Goal: Transaction & Acquisition: Purchase product/service

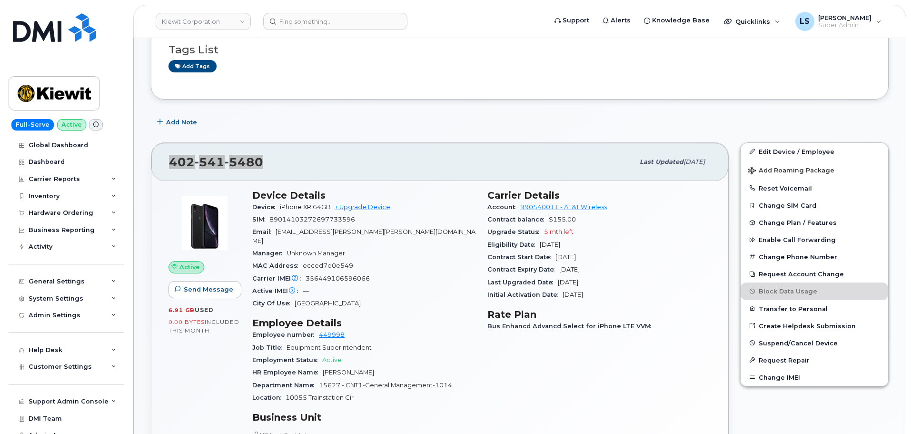
scroll to position [48, 0]
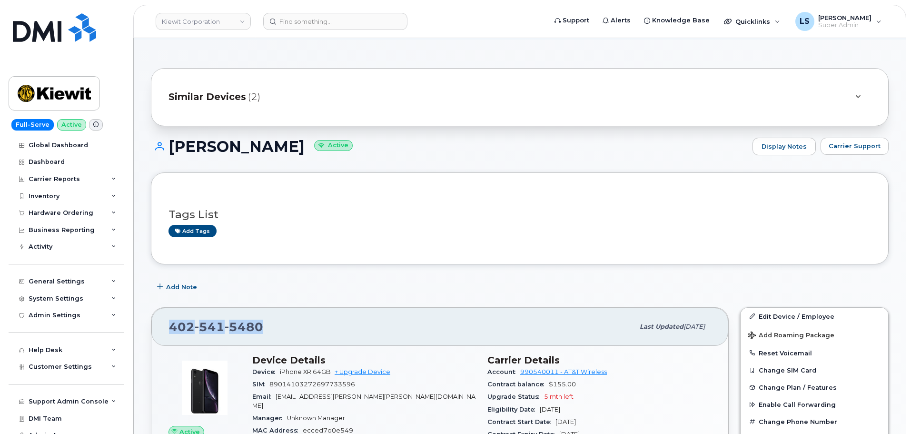
click at [280, 313] on div "402 541 5480 Last updated Sep 10, 2025" at bounding box center [439, 327] width 577 height 38
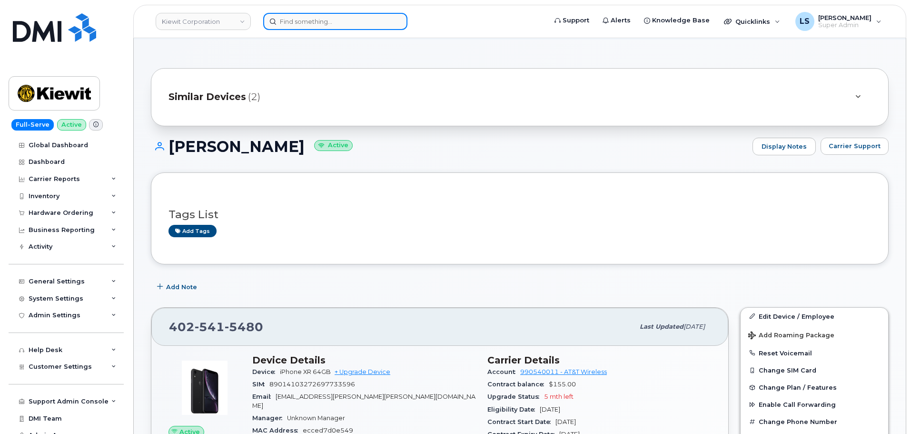
click at [293, 27] on input at bounding box center [335, 21] width 144 height 17
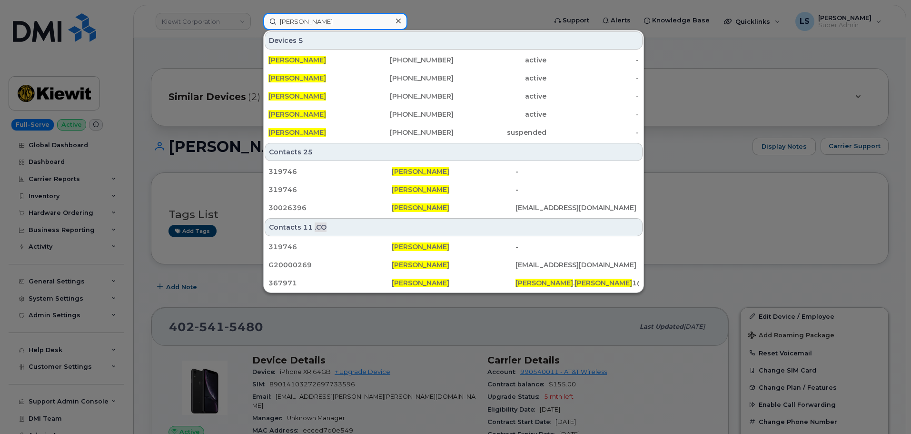
drag, startPoint x: 340, startPoint y: 21, endPoint x: 174, endPoint y: -1, distance: 167.3
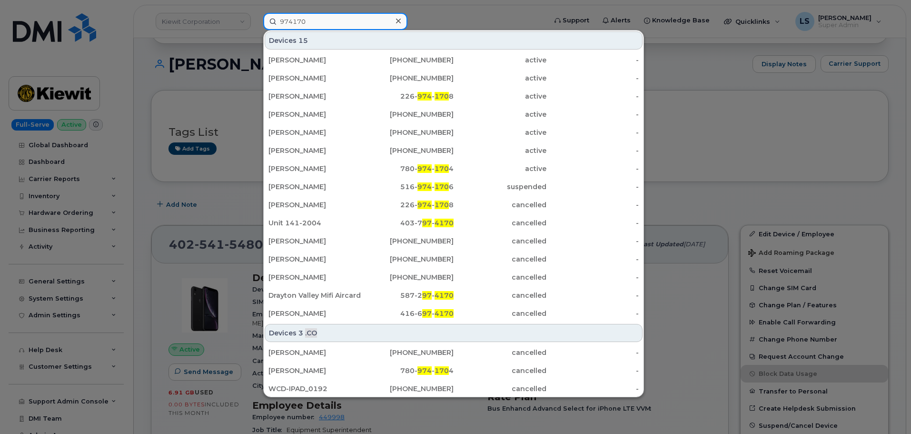
scroll to position [0, 0]
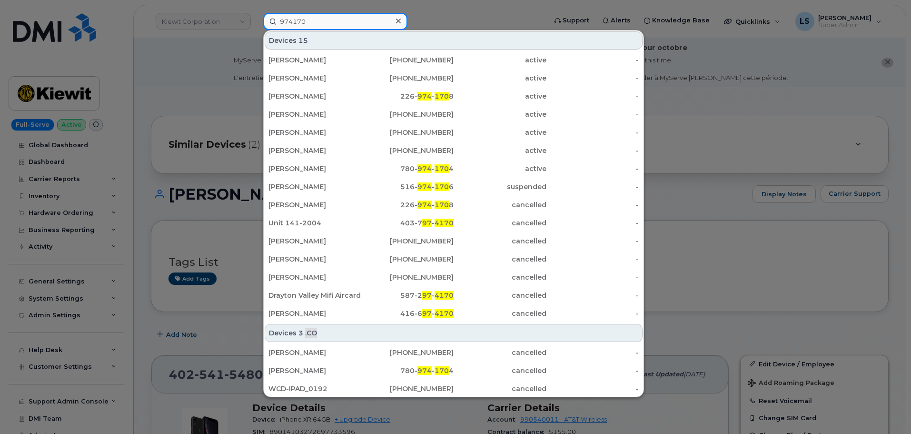
drag, startPoint x: 330, startPoint y: 18, endPoint x: 252, endPoint y: 3, distance: 79.6
click at [256, 13] on div "974170 Devices 15 Olaseni Olutayo 403-369-4384 active - Joe D'amico 647-224-116…" at bounding box center [402, 21] width 292 height 17
paste input "4022903297"
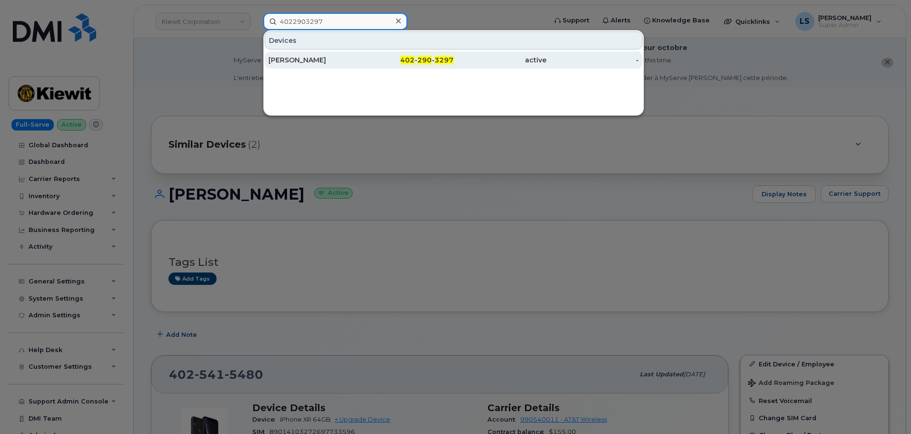
type input "4022903297"
click at [322, 56] on div "[PERSON_NAME]" at bounding box center [315, 60] width 93 height 10
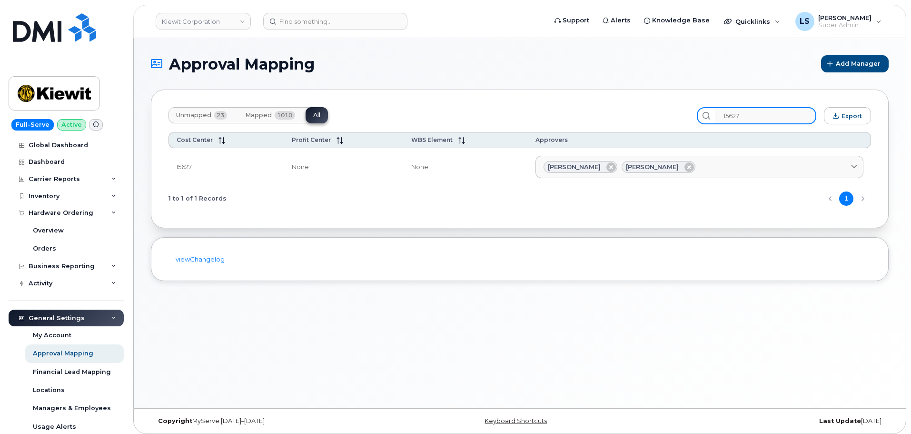
click at [780, 114] on input "15627" at bounding box center [765, 115] width 101 height 17
drag, startPoint x: 769, startPoint y: 114, endPoint x: 708, endPoint y: 115, distance: 61.0
click at [712, 115] on div "15627" at bounding box center [757, 115] width 120 height 17
paste input "05186.2491"
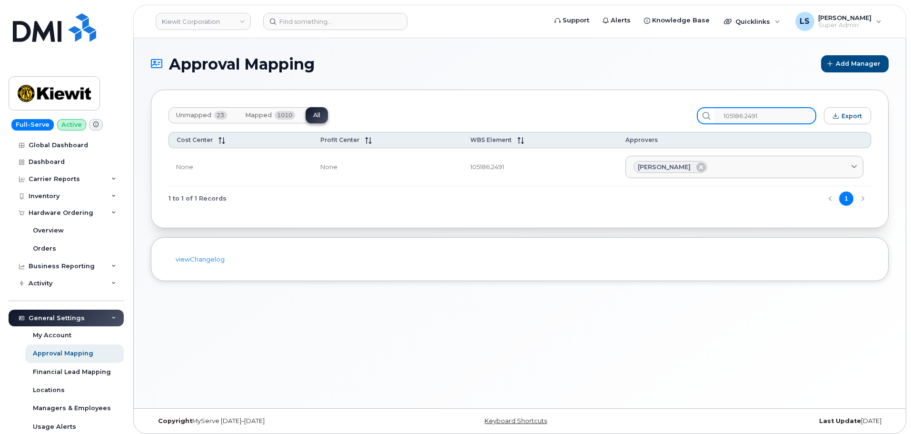
type input "105186.2491"
click at [361, 30] on header "Kiewit Corporation Support Alerts Knowledge Base Quicklinks Suspend / Cancel De…" at bounding box center [519, 21] width 773 height 33
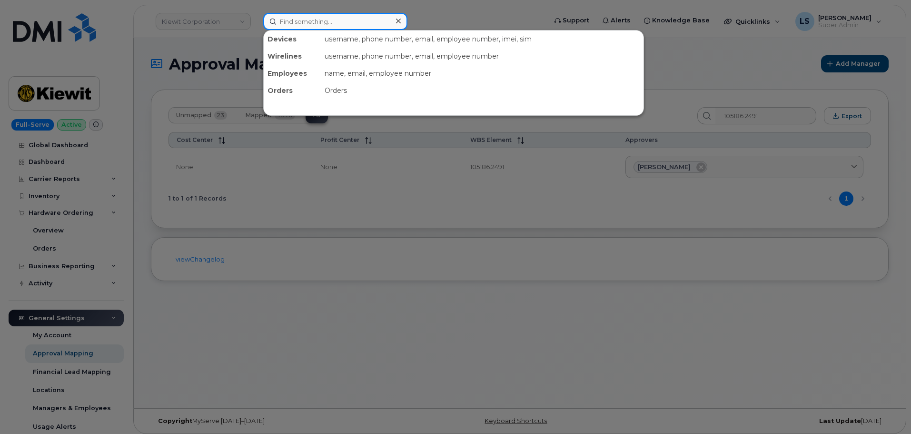
click at [358, 26] on input at bounding box center [335, 21] width 144 height 17
paste input "4022903297"
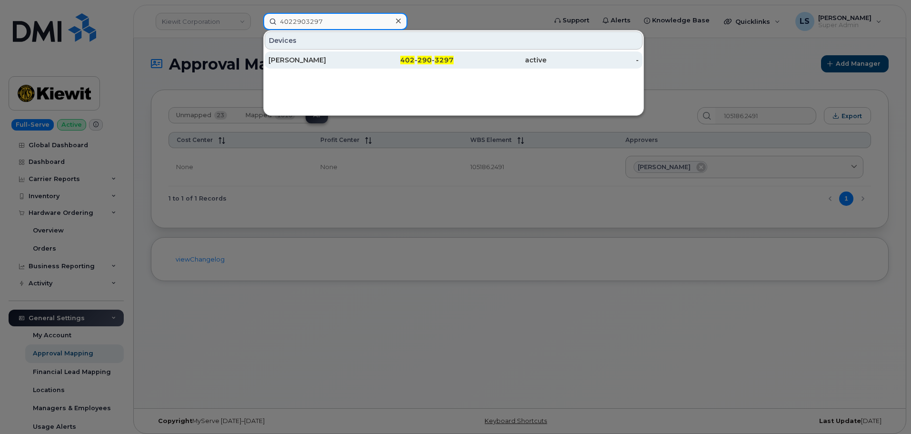
type input "4022903297"
click at [368, 60] on div "402 - 290 - 3297" at bounding box center [407, 60] width 93 height 10
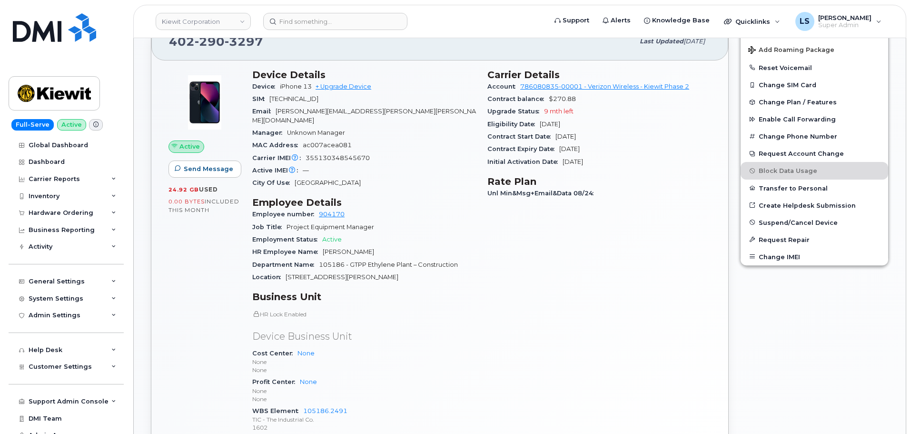
scroll to position [333, 0]
click at [557, 111] on span "9 mth left" at bounding box center [559, 110] width 30 height 7
click at [524, 173] on div "Carrier Details Account 786080835-00001 - Verizon Wireless - Kiewit Phase 2 Con…" at bounding box center [599, 255] width 235 height 384
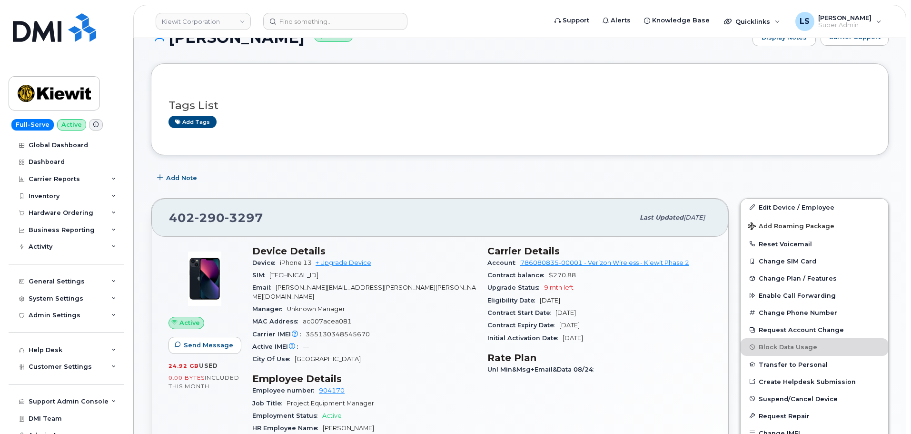
scroll to position [286, 0]
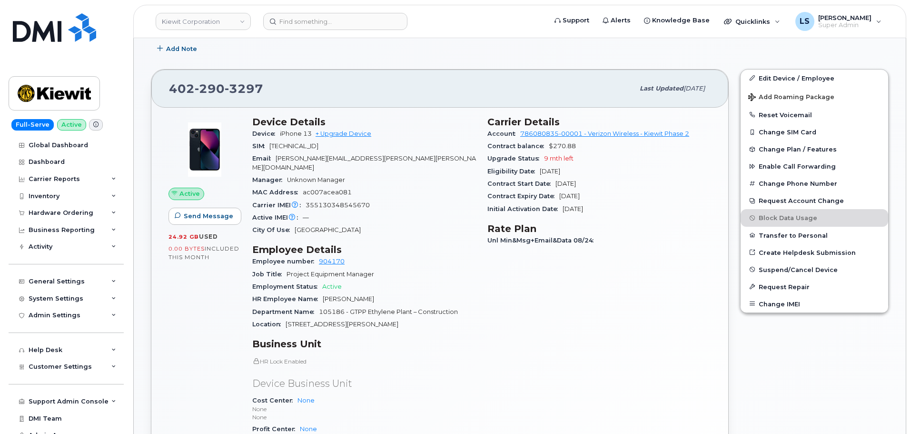
click at [334, 129] on div "Device iPhone 13 + Upgrade Device" at bounding box center [364, 134] width 224 height 12
click at [337, 133] on link "+ Upgrade Device" at bounding box center [344, 133] width 56 height 7
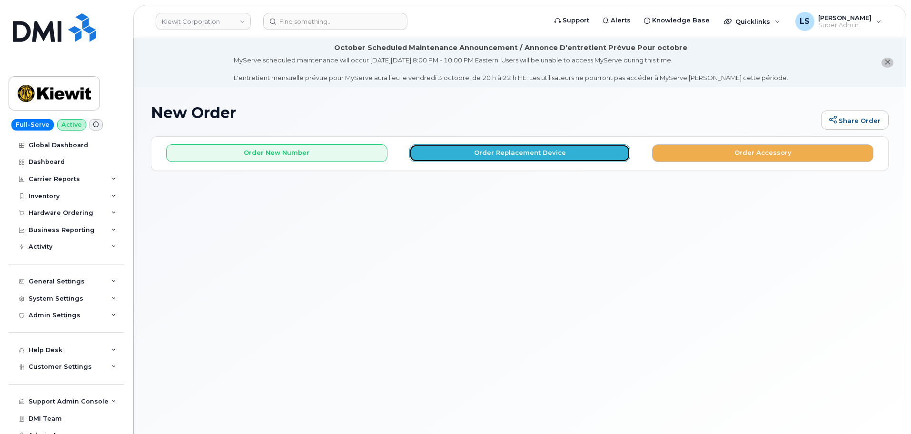
click at [520, 153] on button "Order Replacement Device" at bounding box center [520, 153] width 221 height 18
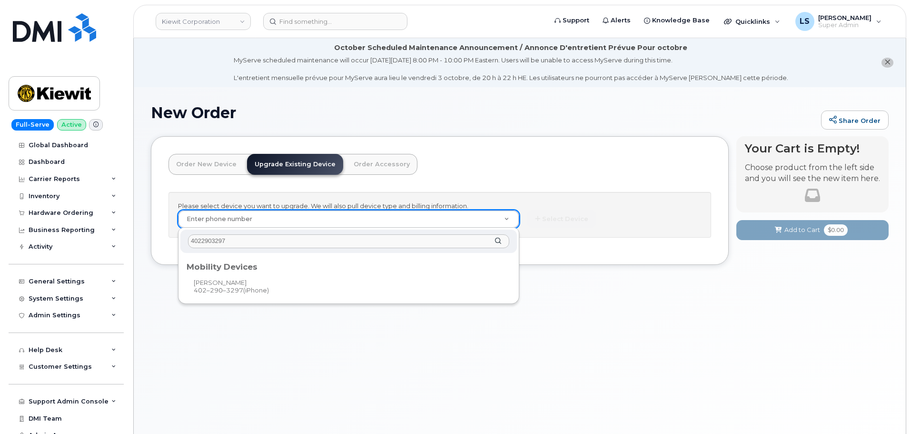
type input "4022903297"
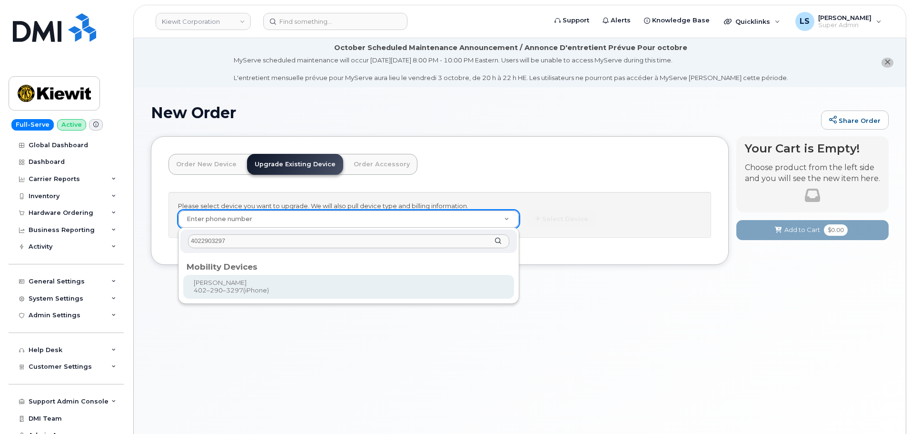
type input "1167415"
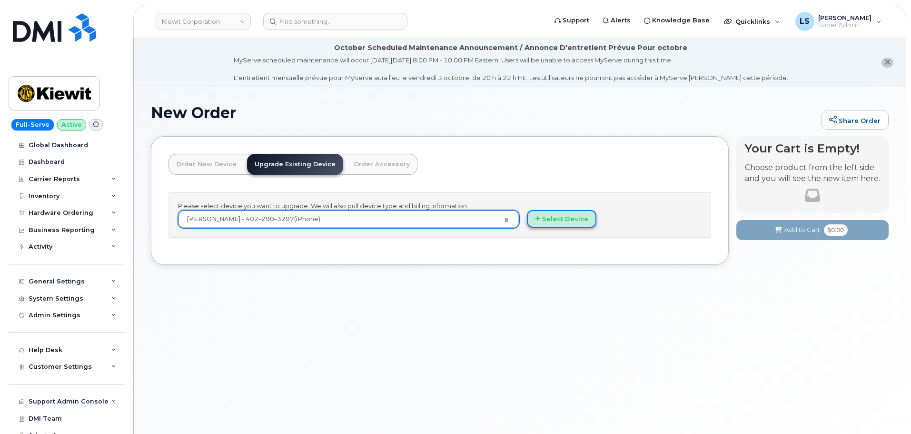
click at [554, 227] on button "Select Device" at bounding box center [562, 219] width 70 height 18
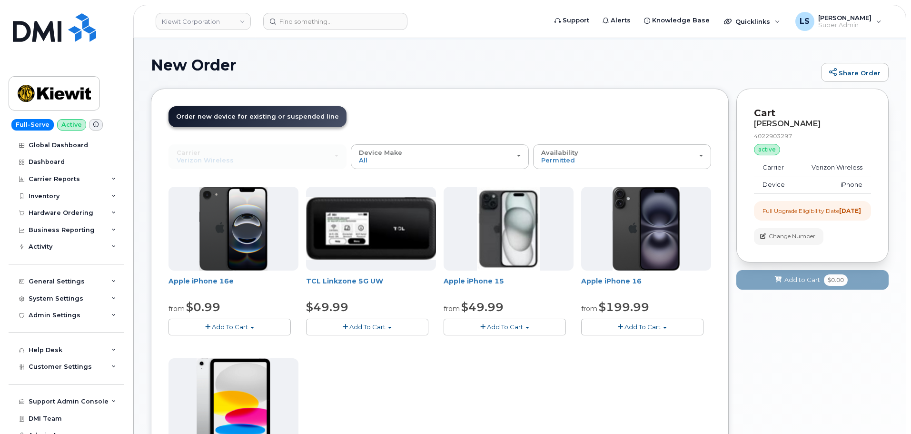
scroll to position [143, 0]
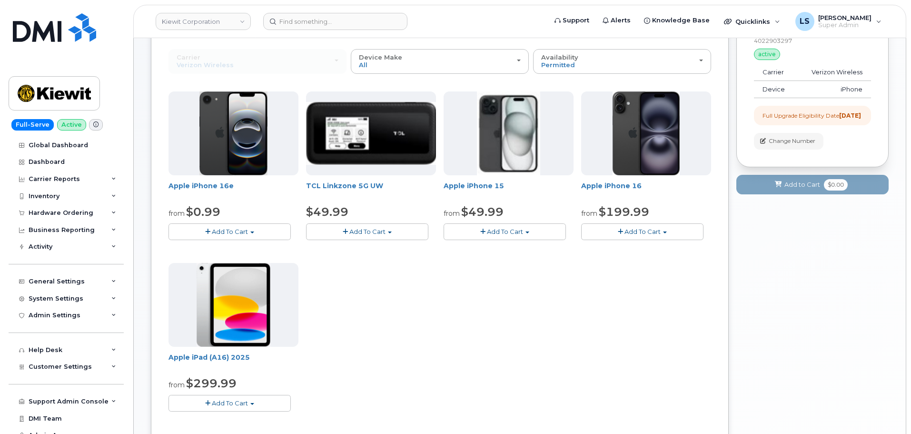
click at [627, 234] on span "Add To Cart" at bounding box center [643, 232] width 36 height 8
click at [651, 274] on link "$829.99 - Full Retail" at bounding box center [648, 273] width 128 height 12
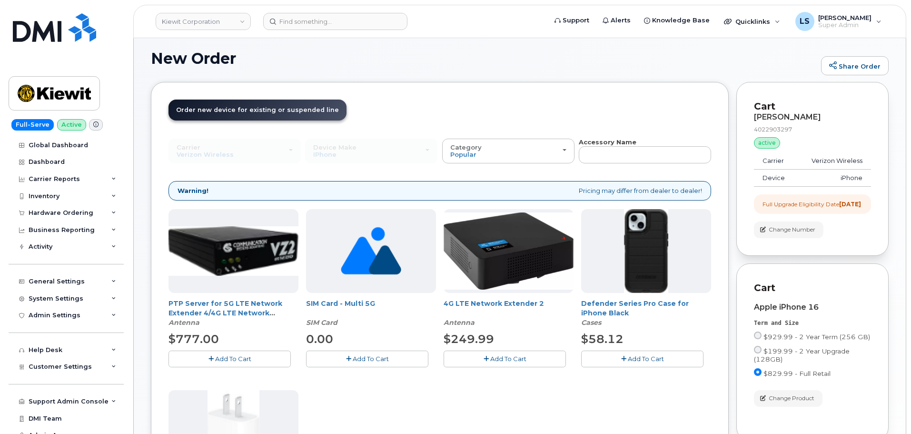
scroll to position [95, 0]
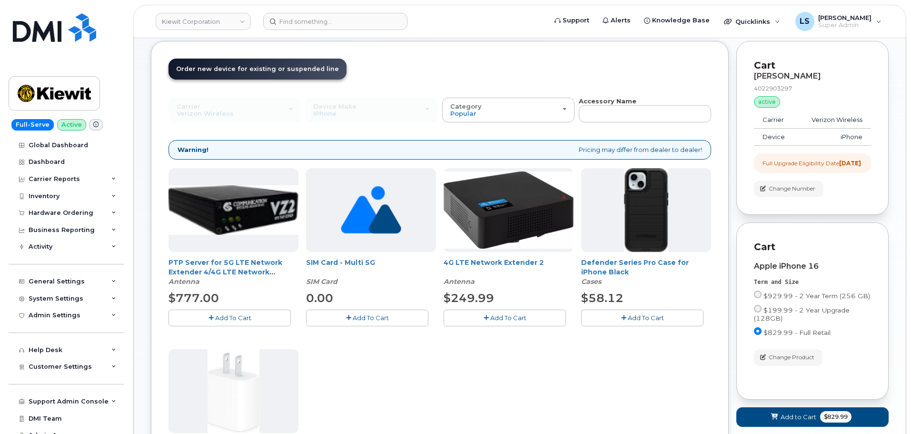
click at [625, 321] on button "Add To Cart" at bounding box center [642, 318] width 122 height 17
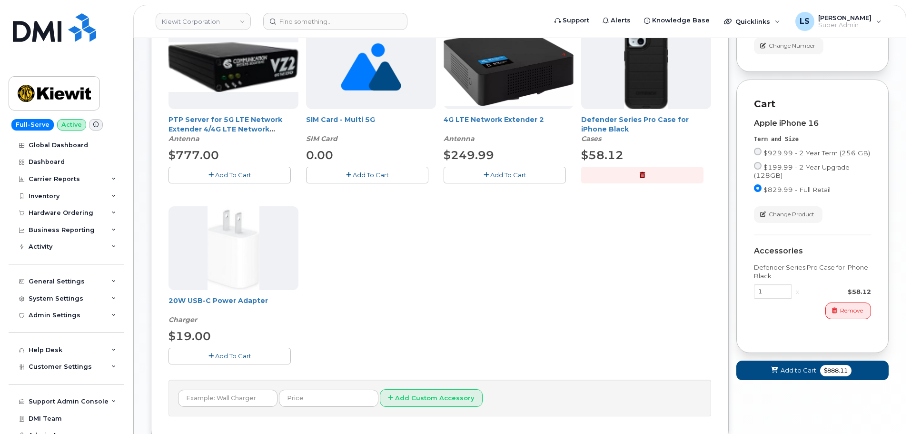
click at [259, 353] on button "Add To Cart" at bounding box center [230, 356] width 122 height 17
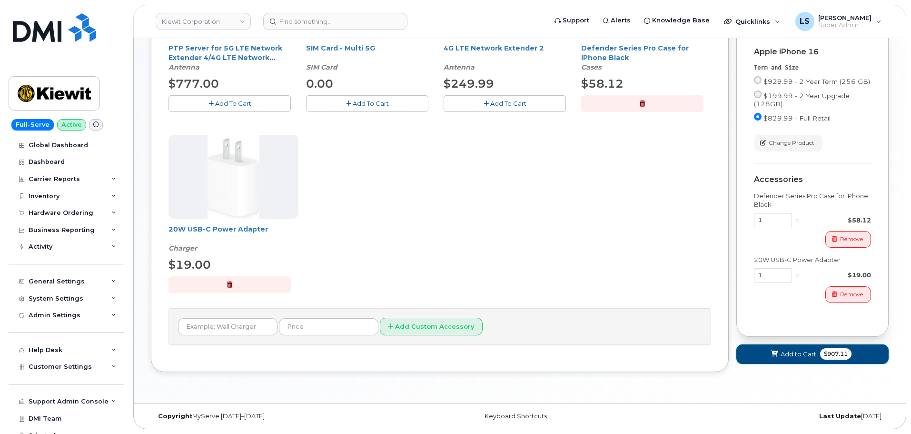
click at [831, 358] on span "$907.11" at bounding box center [836, 353] width 31 height 11
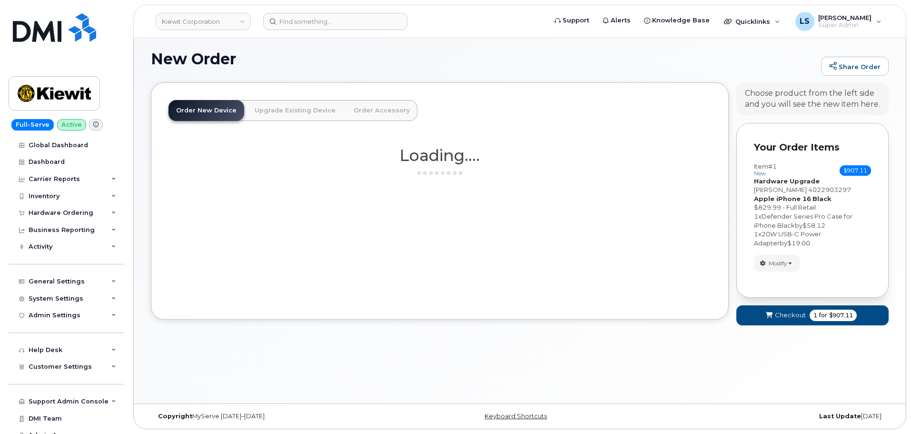
scroll to position [54, 0]
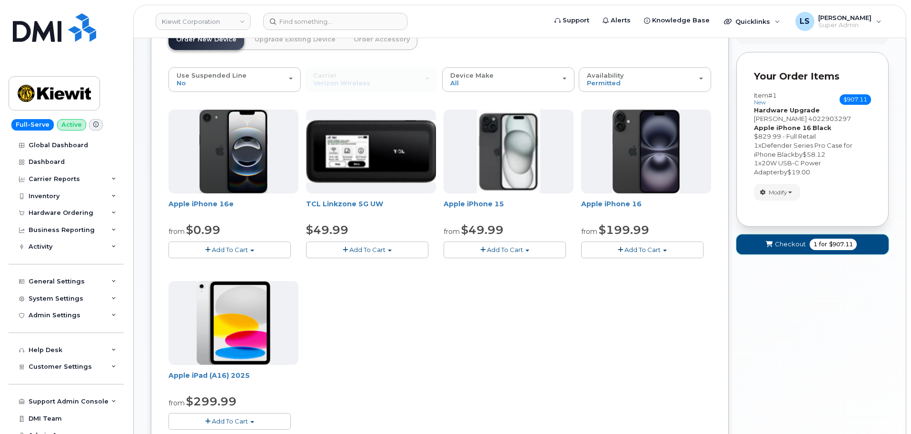
click at [802, 249] on span "Checkout" at bounding box center [790, 244] width 31 height 9
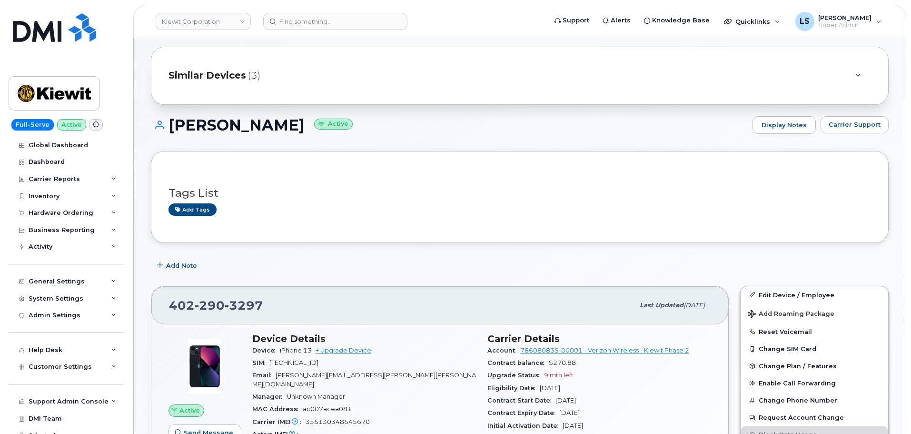
scroll to position [143, 0]
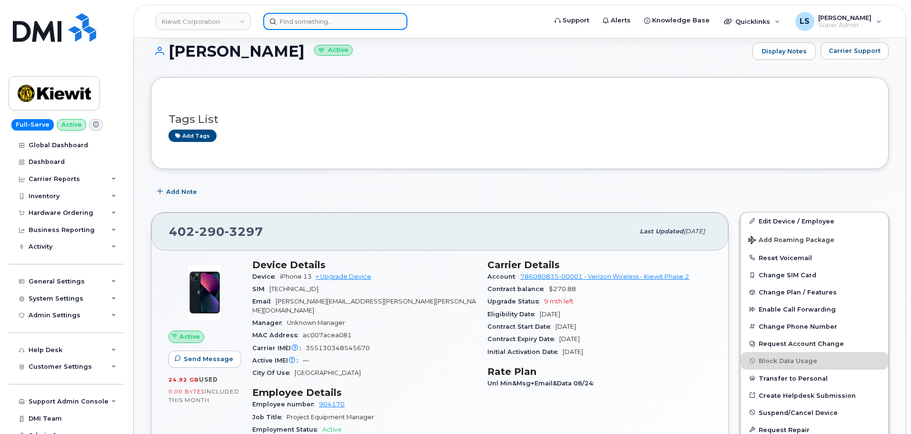
click at [323, 17] on input at bounding box center [335, 21] width 144 height 17
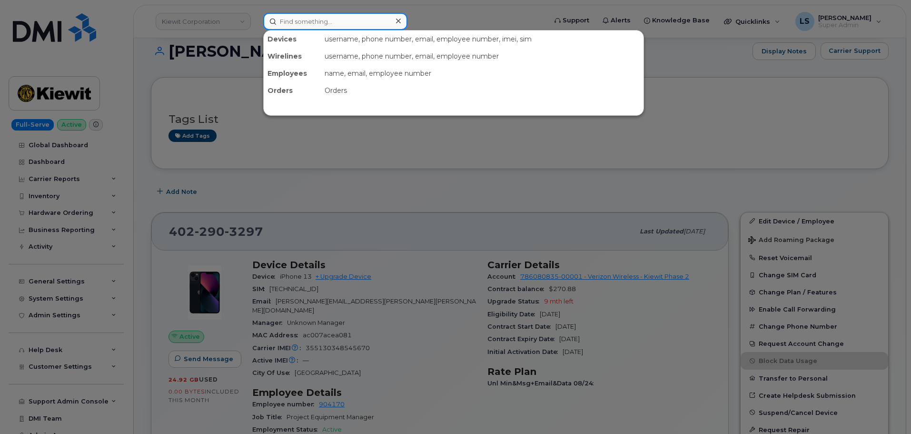
paste input "4022903297"
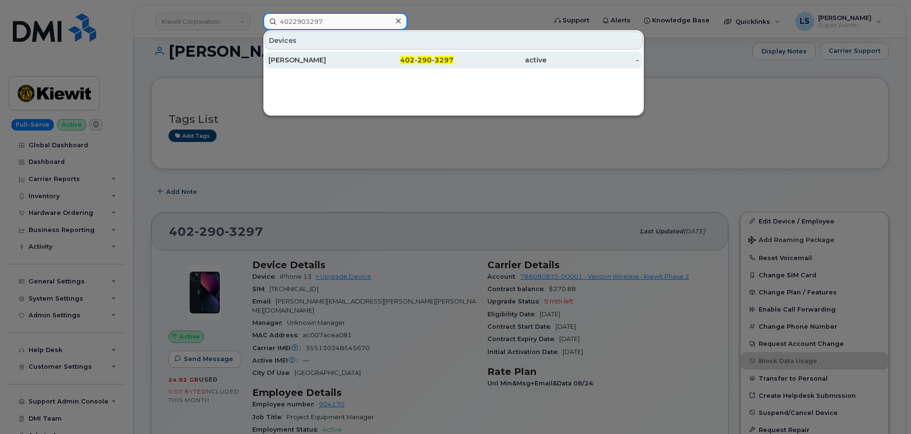
type input "4022903297"
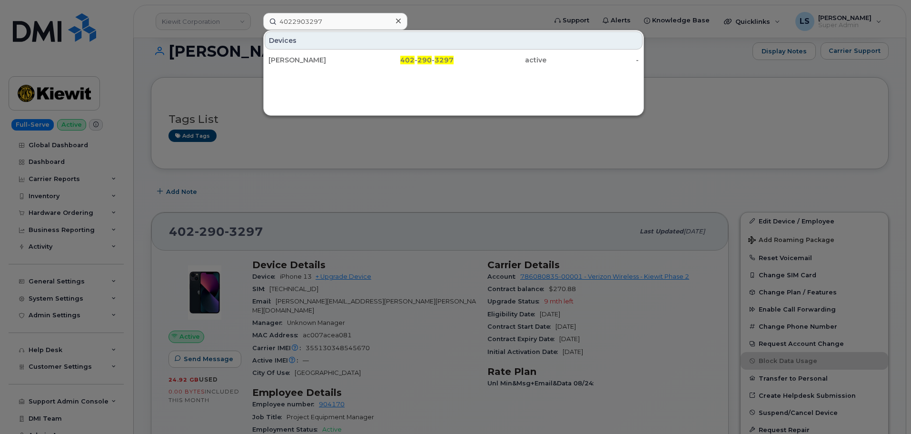
drag, startPoint x: 333, startPoint y: 55, endPoint x: 333, endPoint y: 75, distance: 20.0
click at [333, 55] on div "[PERSON_NAME]" at bounding box center [315, 59] width 93 height 17
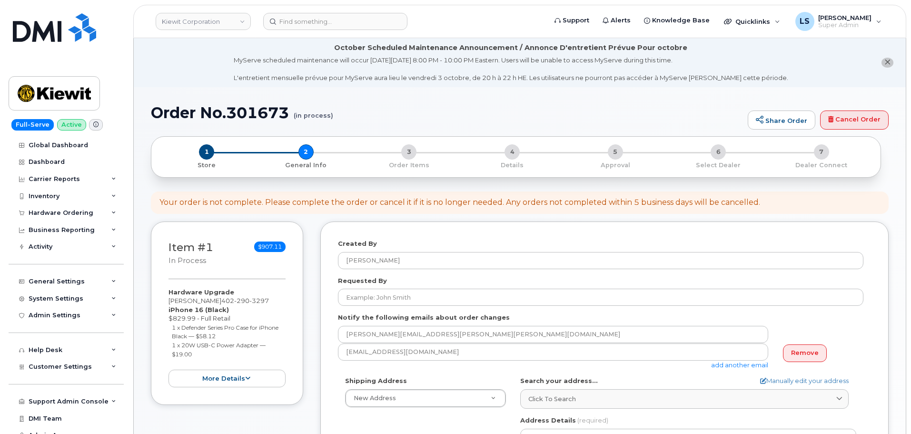
select select
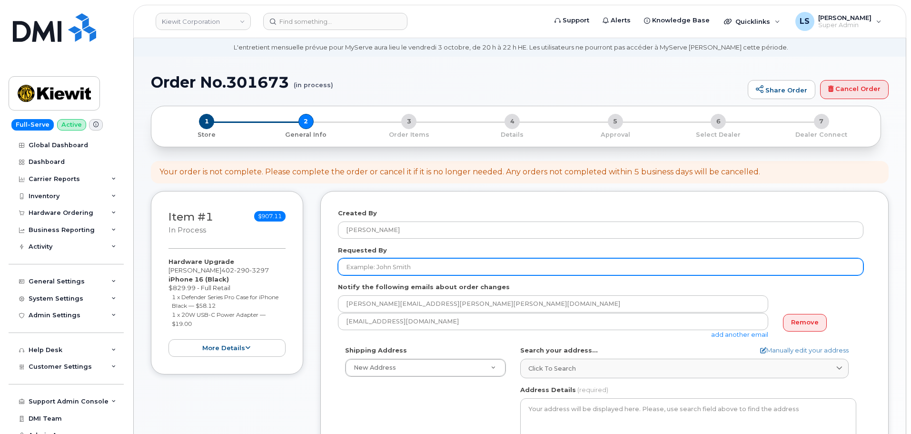
scroll to position [48, 0]
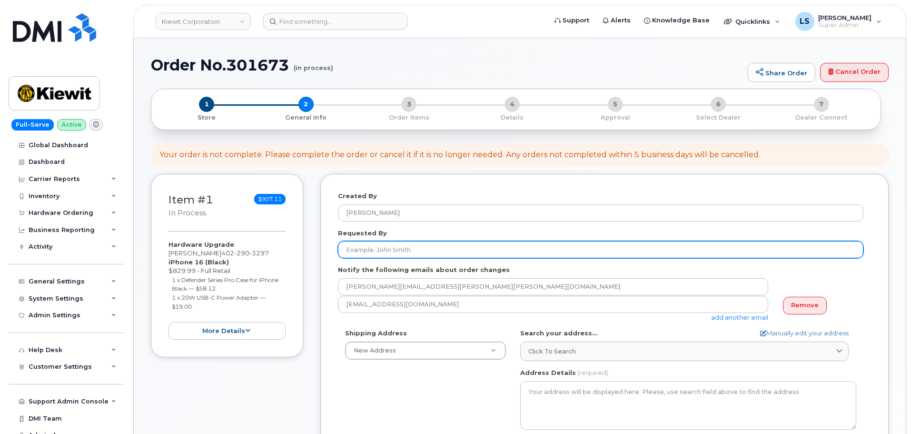
click at [414, 256] on input "Requested By" at bounding box center [601, 249] width 526 height 17
paste input "[PERSON_NAME]"
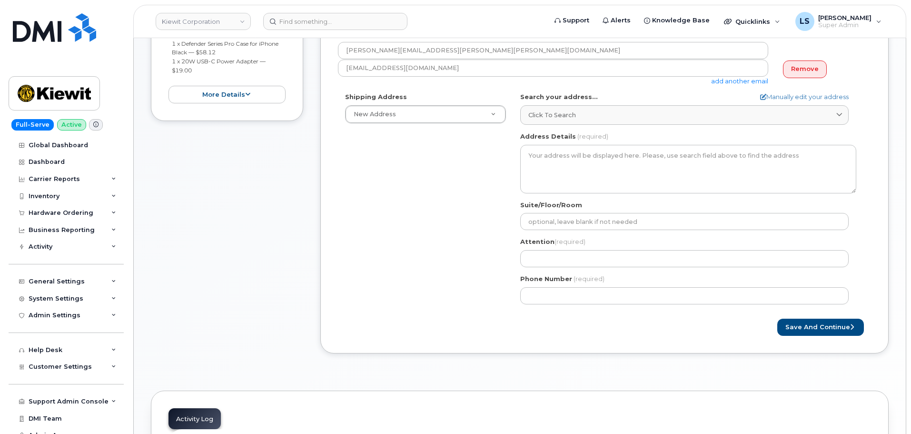
scroll to position [286, 0]
type input "[PERSON_NAME]"
click at [406, 245] on div "Shipping Address New Address New Address 6200 Lee Vista Blvd 206 Mcgavock Pike …" at bounding box center [601, 199] width 526 height 219
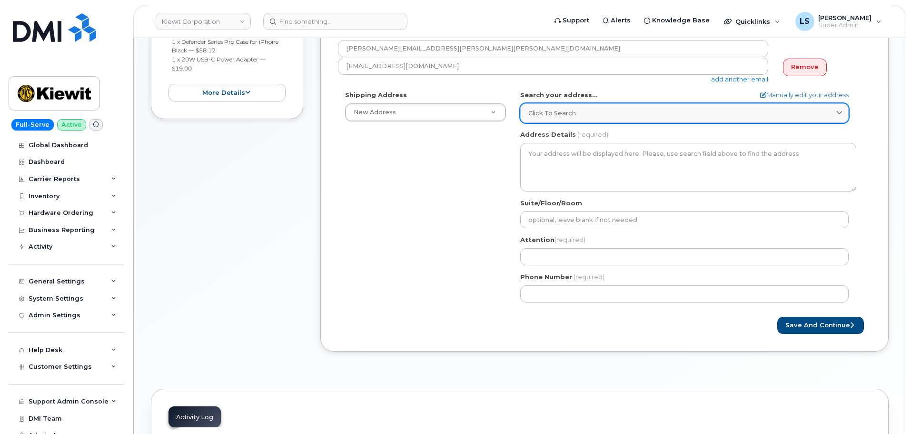
click at [551, 118] on span "Click to search" at bounding box center [553, 113] width 48 height 9
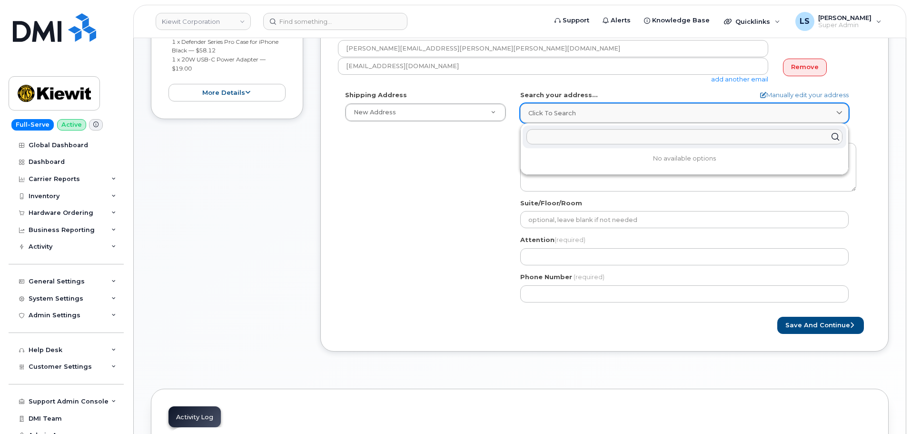
paste input "2306 Foreman Rd,Orange, TX 77630"
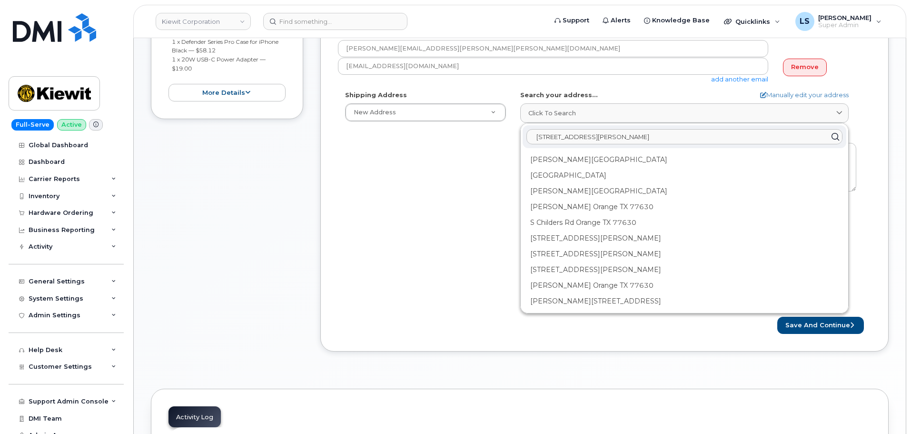
type input "2306 Foreman Rd,Orange, TX 77630"
click at [421, 154] on div "Shipping Address New Address New Address 6200 Lee Vista Blvd 206 Mcgavock Pike …" at bounding box center [601, 199] width 526 height 219
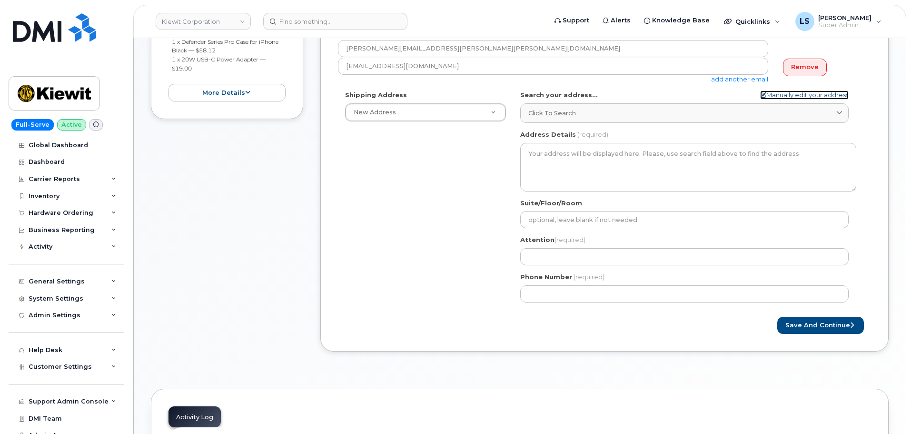
click at [806, 92] on link "Manually edit your address" at bounding box center [805, 94] width 89 height 9
select select
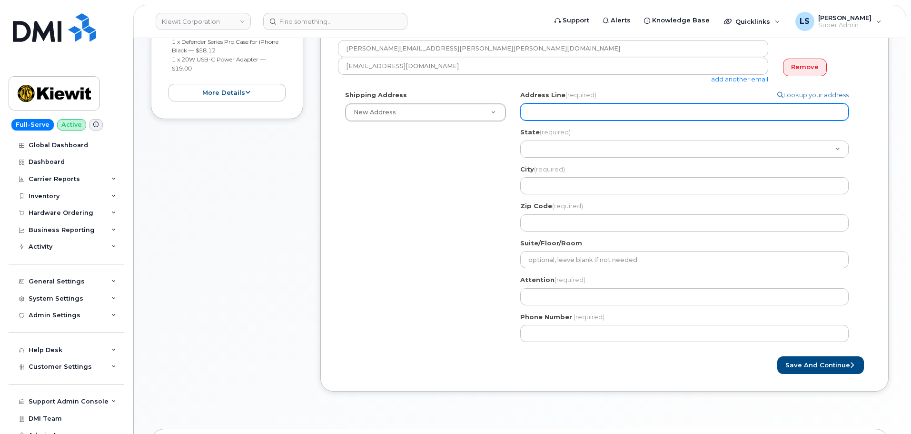
click at [547, 111] on input "Address Line (required)" at bounding box center [685, 111] width 329 height 17
paste input "2306 Foreman Rd,Orange, TX 77630"
select select
type input "2306 Foreman Rd,Orange, TX 77630"
drag, startPoint x: 585, startPoint y: 112, endPoint x: 665, endPoint y: 120, distance: 80.3
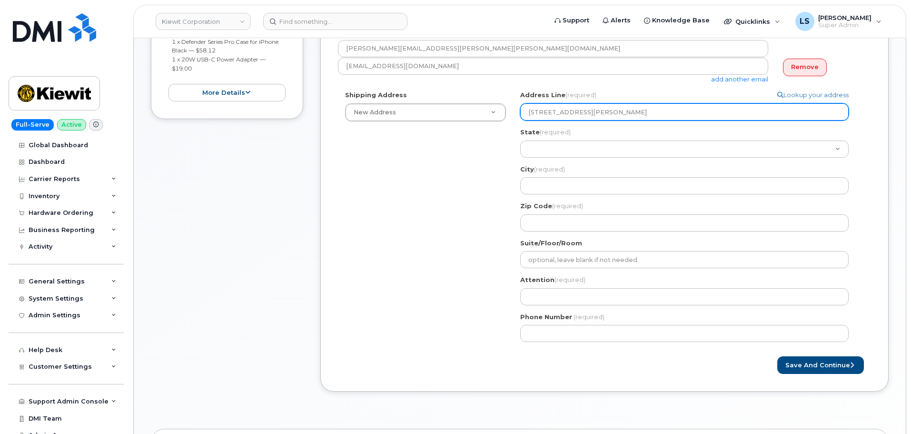
click at [665, 120] on input "2306 Foreman Rd,Orange, TX 77630" at bounding box center [685, 111] width 329 height 17
select select
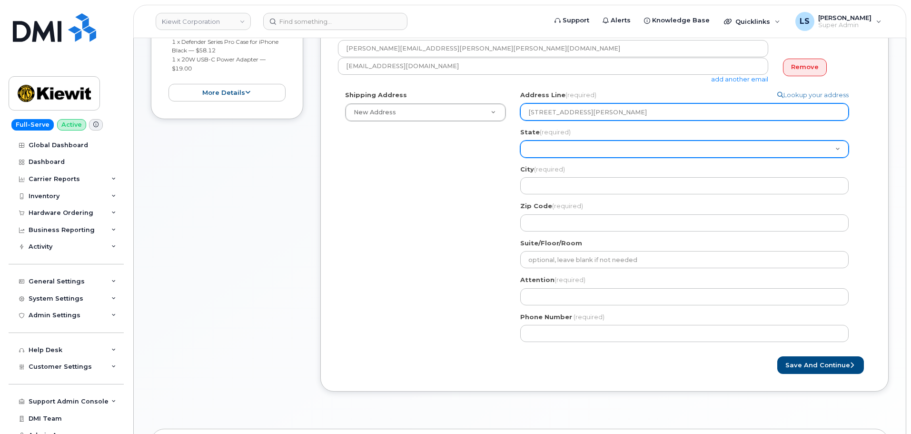
type input "2306 Foreman Rd"
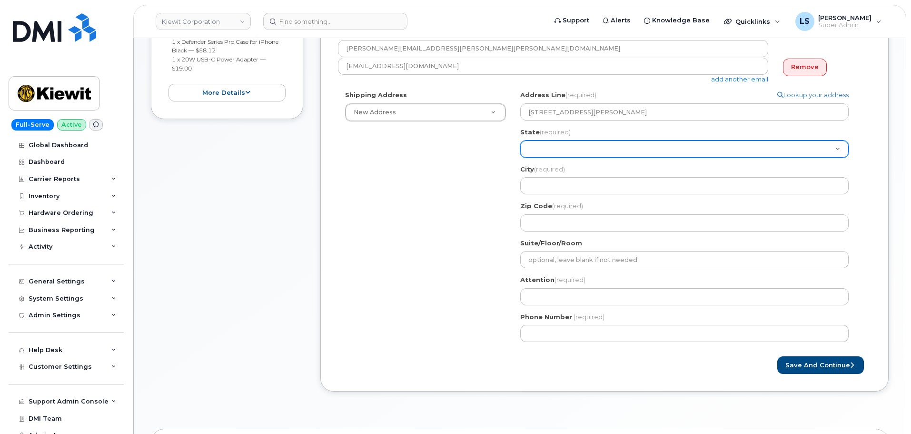
click at [554, 150] on select "Alabama Alaska American Samoa Arizona Arkansas California Colorado Connecticut …" at bounding box center [685, 148] width 329 height 17
select select "TX"
click at [521, 140] on select "Alabama Alaska American Samoa Arizona Arkansas California Colorado Connecticut …" at bounding box center [685, 148] width 329 height 17
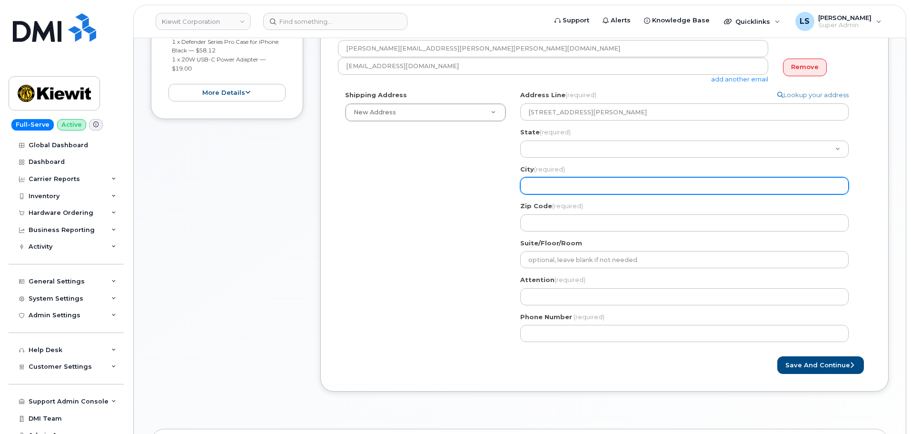
drag, startPoint x: 546, startPoint y: 184, endPoint x: 485, endPoint y: 162, distance: 65.2
click at [546, 184] on input "City (required)" at bounding box center [685, 185] width 329 height 17
select select
type input "O"
select select
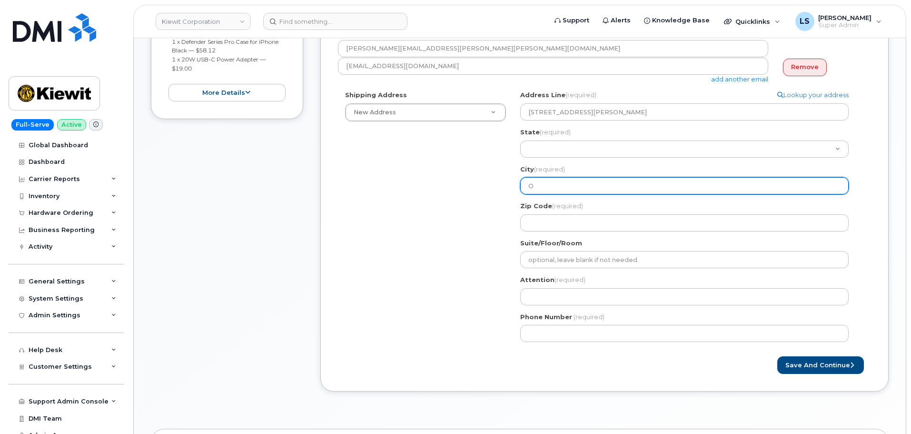
type input "Or"
select select
type input "Ora"
select select
type input "Oran"
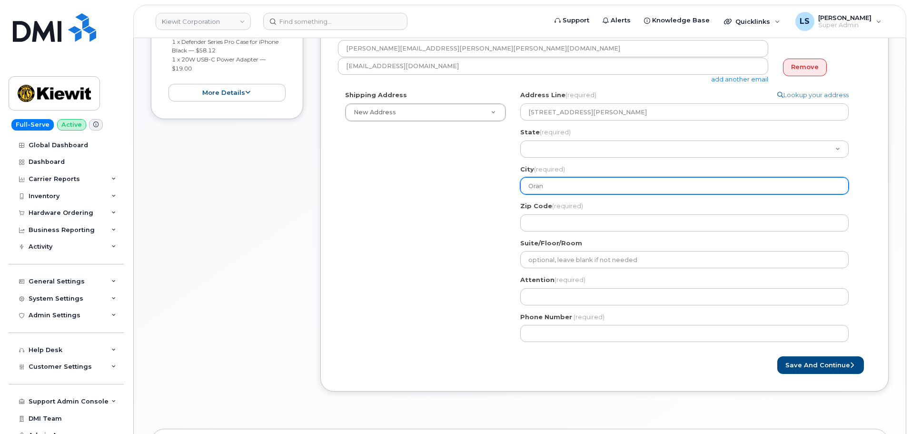
select select
type input "Orang"
select select
type input "Orange"
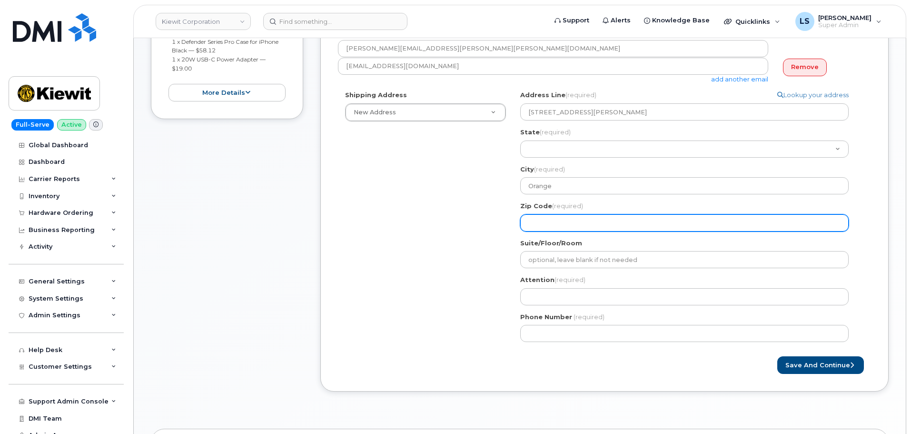
drag, startPoint x: 569, startPoint y: 190, endPoint x: 572, endPoint y: 222, distance: 31.6
click at [573, 222] on input "Zip Code (required)" at bounding box center [685, 222] width 329 height 17
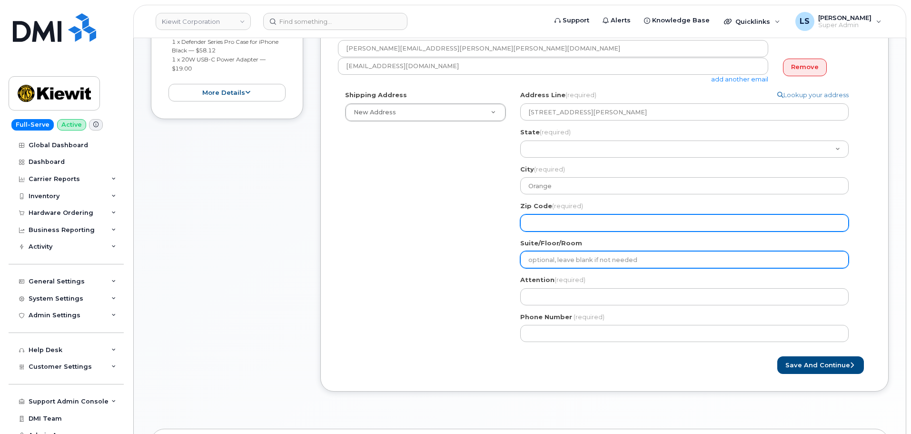
paste input "77630"
select select
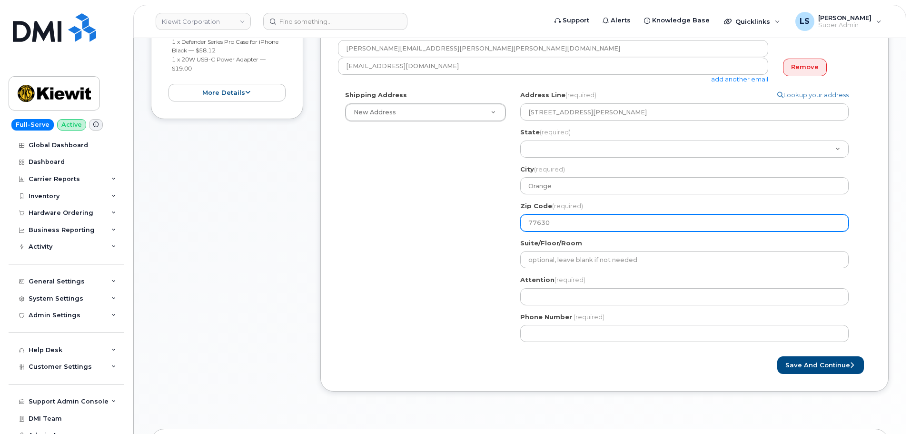
type input "77630"
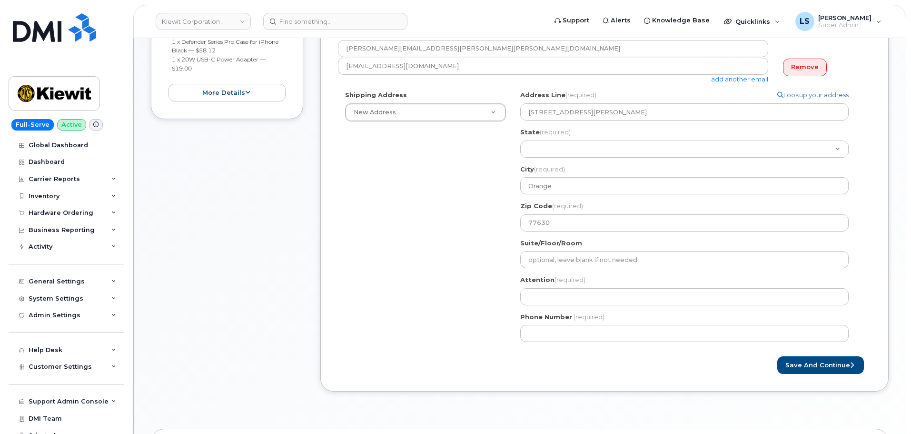
click at [450, 228] on div "Shipping Address New Address New Address 6200 Lee Vista Blvd 206 Mcgavock Pike …" at bounding box center [601, 219] width 526 height 259
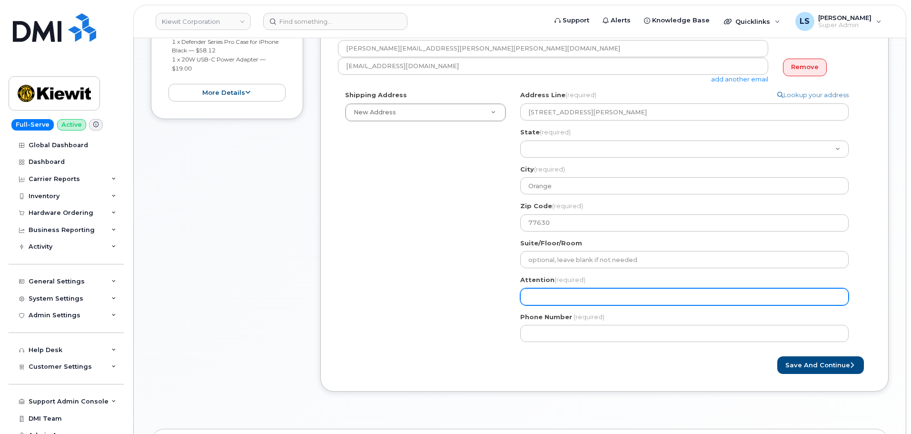
drag, startPoint x: 582, startPoint y: 296, endPoint x: 494, endPoint y: 251, distance: 98.8
click at [580, 296] on input "Attention (required)" at bounding box center [685, 296] width 329 height 17
paste input "[PERSON_NAME]"
select select
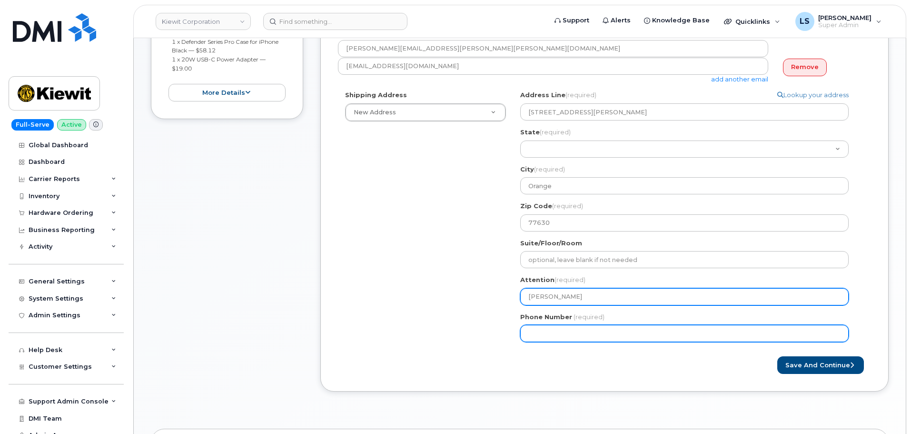
type input "[PERSON_NAME]"
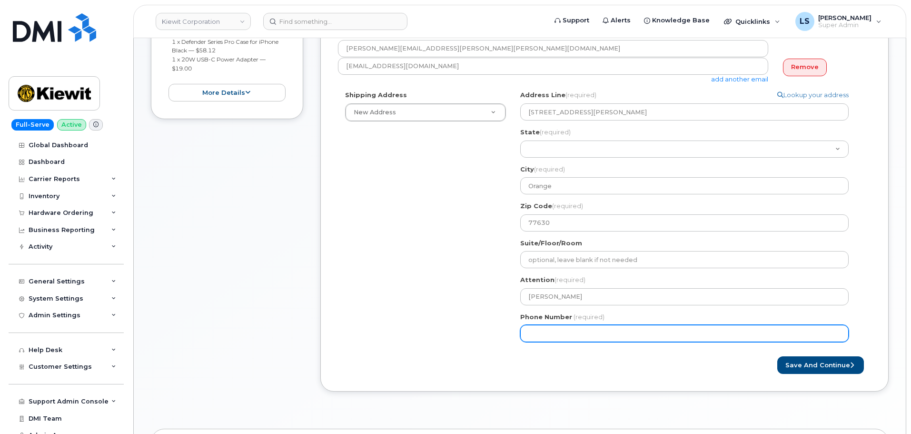
click at [551, 332] on input "Phone Number" at bounding box center [685, 333] width 329 height 17
paste input "7857477935"
select select
type input "7857477935"
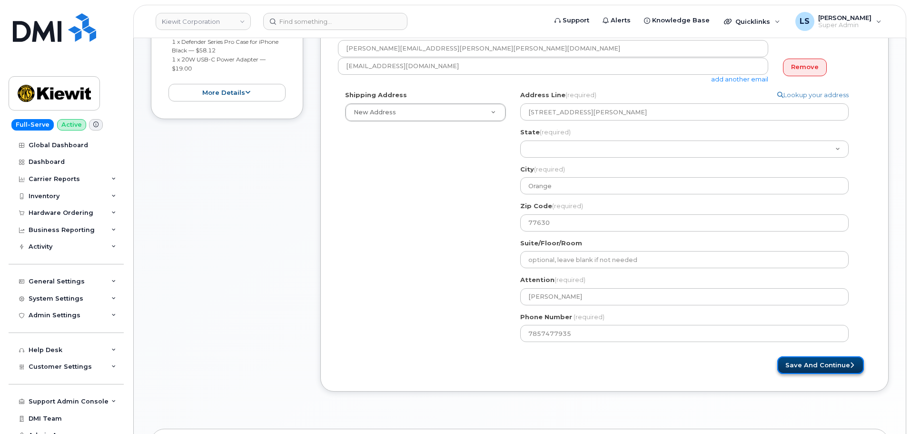
click at [823, 364] on button "Save and Continue" at bounding box center [821, 365] width 87 height 18
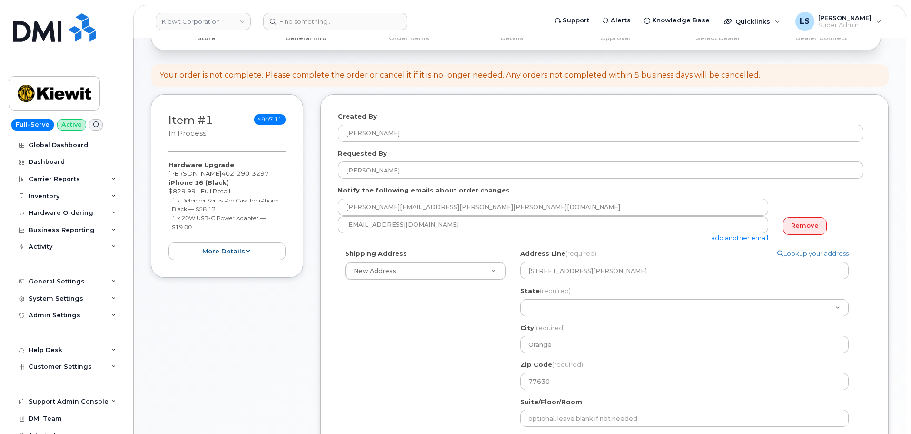
scroll to position [48, 0]
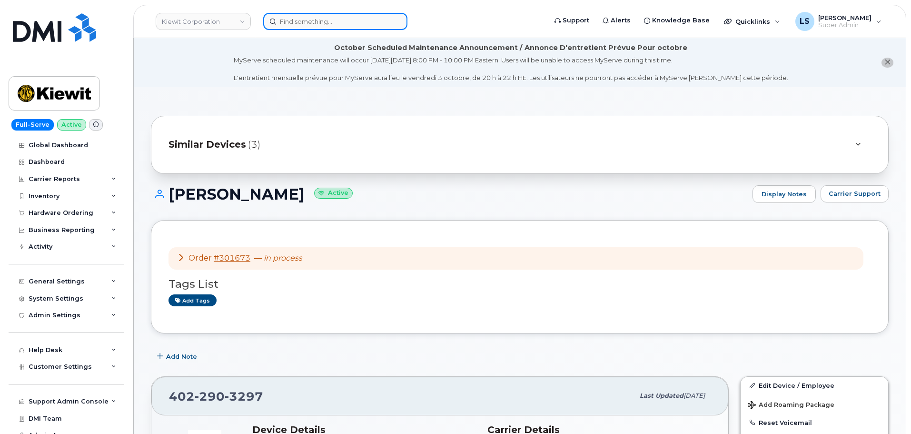
click at [359, 19] on input at bounding box center [335, 21] width 144 height 17
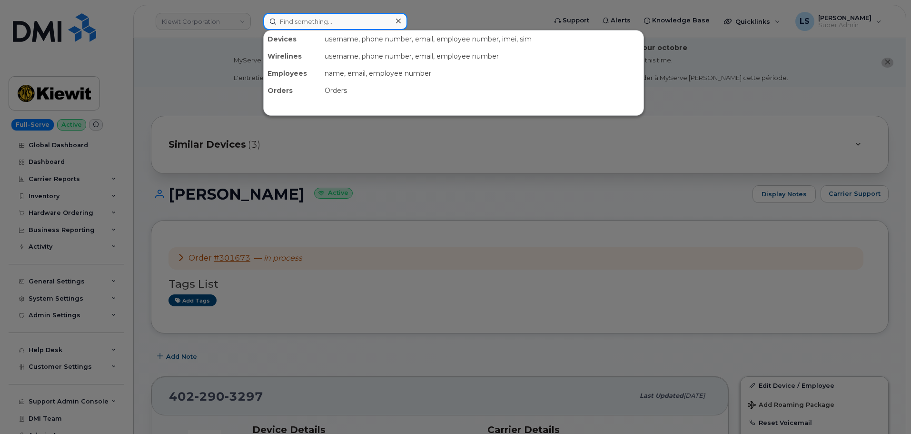
paste input "7857477935"
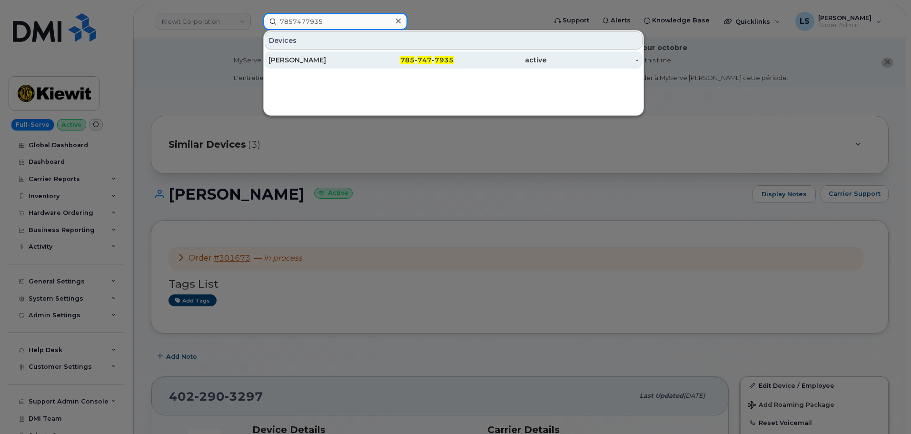
type input "7857477935"
click at [388, 58] on div "785 - 747 - 7935" at bounding box center [407, 60] width 93 height 10
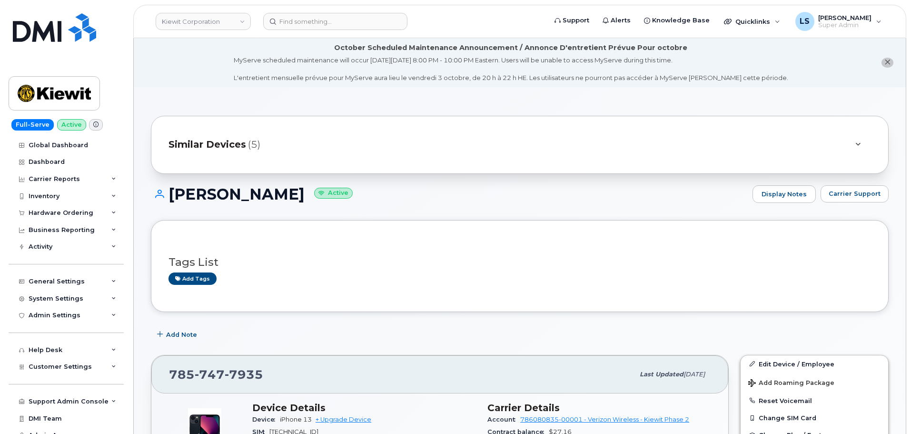
drag, startPoint x: 351, startPoint y: 192, endPoint x: 346, endPoint y: 190, distance: 5.6
click at [350, 190] on h1 "[PERSON_NAME] Active" at bounding box center [449, 194] width 597 height 17
drag, startPoint x: 170, startPoint y: 195, endPoint x: 262, endPoint y: 189, distance: 93.1
click at [262, 189] on h1 "[PERSON_NAME] Active" at bounding box center [449, 194] width 597 height 17
copy h1 "[PERSON_NAME]"
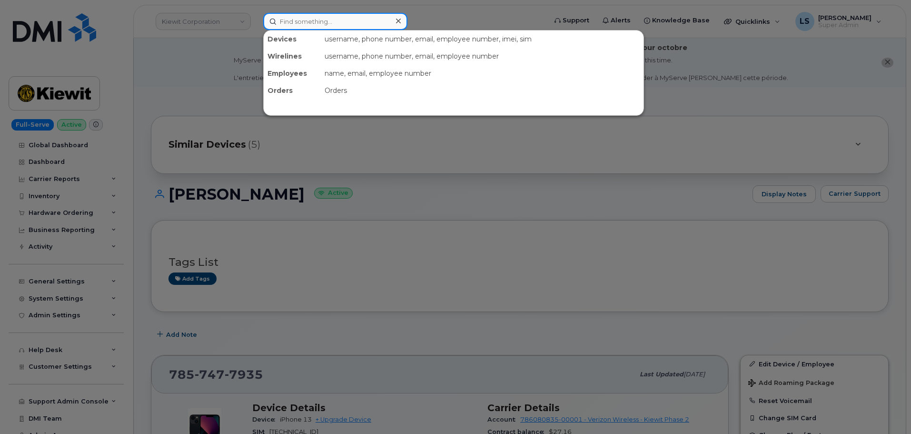
click at [336, 20] on input at bounding box center [335, 21] width 144 height 17
paste input "[PERSON_NAME]"
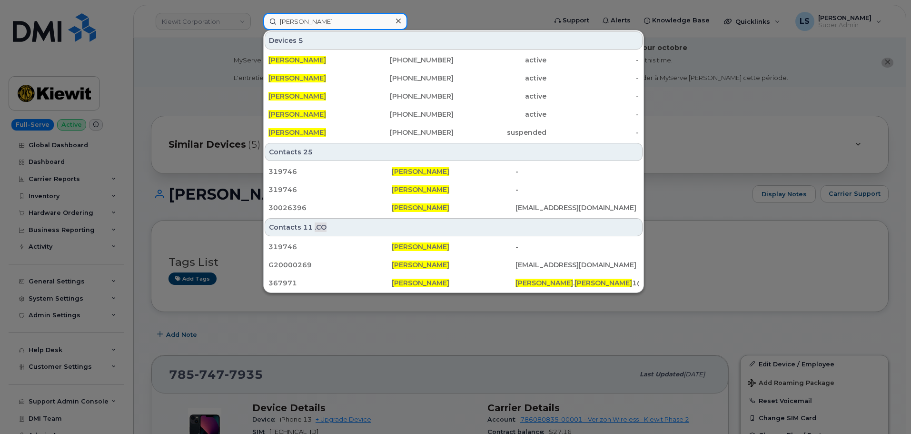
paste input "4022903297"
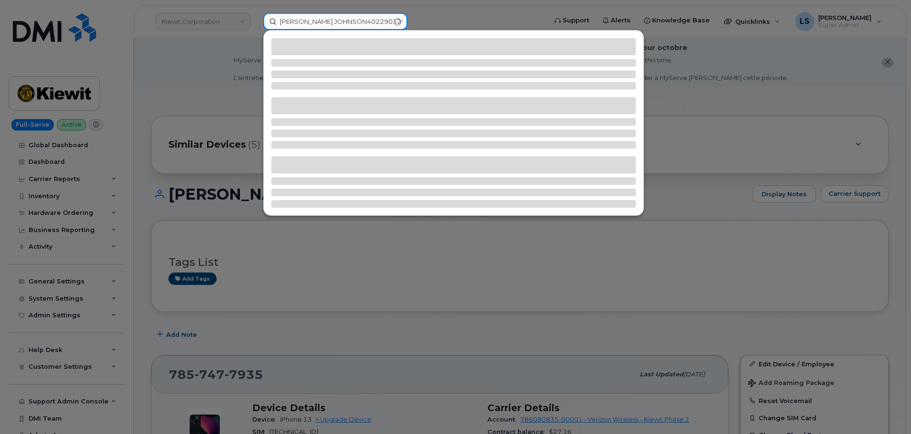
click at [344, 21] on input "[PERSON_NAME] JOHNSON4022903297" at bounding box center [335, 21] width 144 height 17
drag, startPoint x: 342, startPoint y: 21, endPoint x: 210, endPoint y: 16, distance: 132.0
click at [256, 16] on div "[PERSON_NAME] JOHNSON4022903297" at bounding box center [402, 21] width 292 height 17
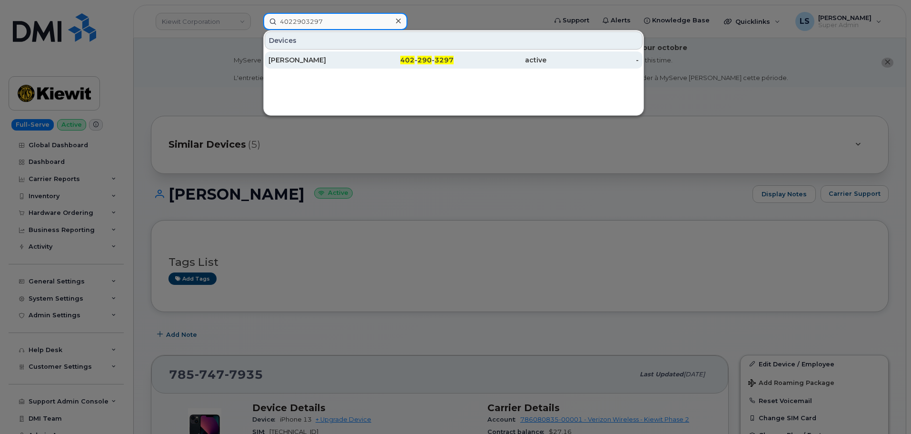
type input "4022903297"
click at [357, 60] on div "[PERSON_NAME]" at bounding box center [315, 60] width 93 height 10
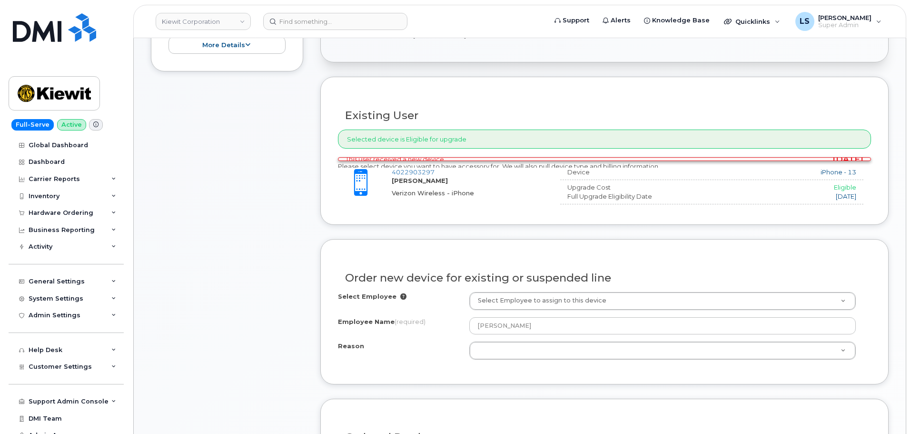
scroll to position [382, 0]
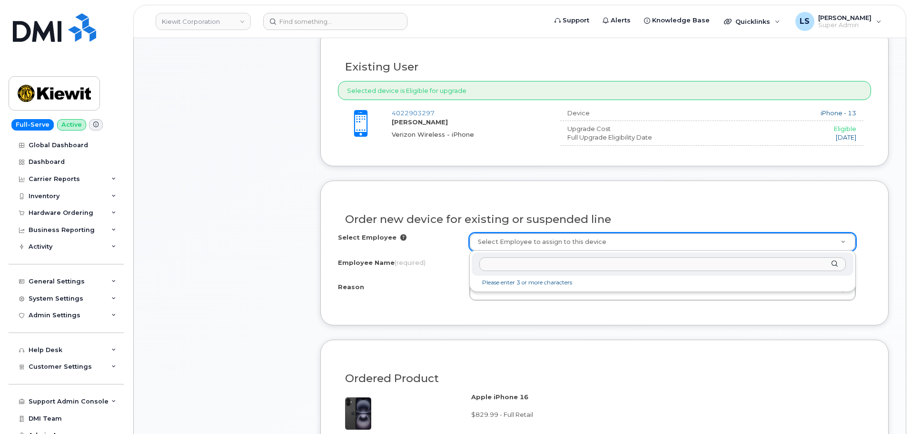
drag, startPoint x: 502, startPoint y: 314, endPoint x: 501, endPoint y: 307, distance: 7.2
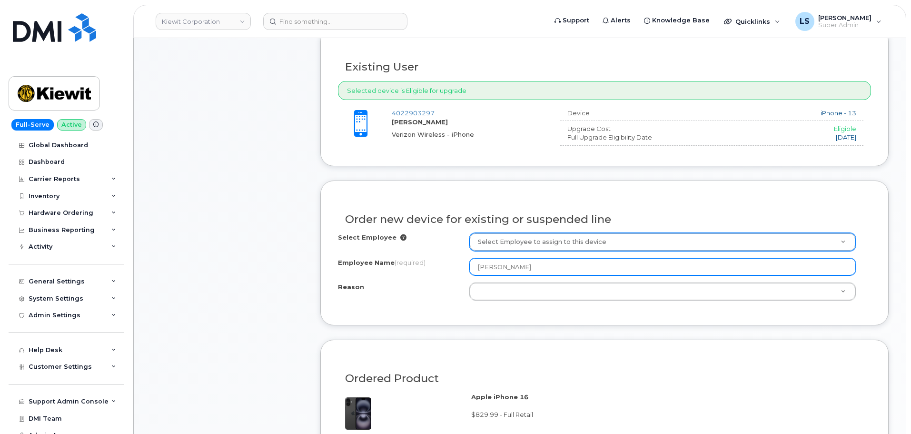
drag, startPoint x: 545, startPoint y: 266, endPoint x: 368, endPoint y: 239, distance: 179.2
click at [368, 239] on div "Select Employee Select Employee to assign to this device Employee Name (require…" at bounding box center [604, 267] width 533 height 68
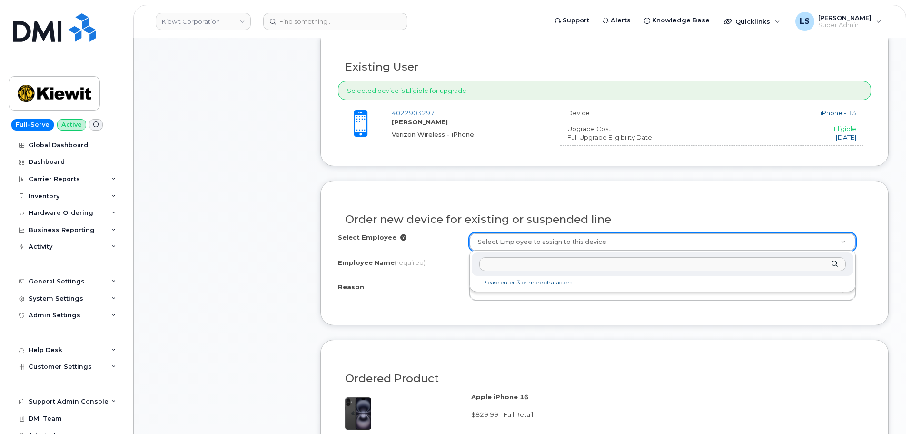
paste input "[PERSON_NAME]"
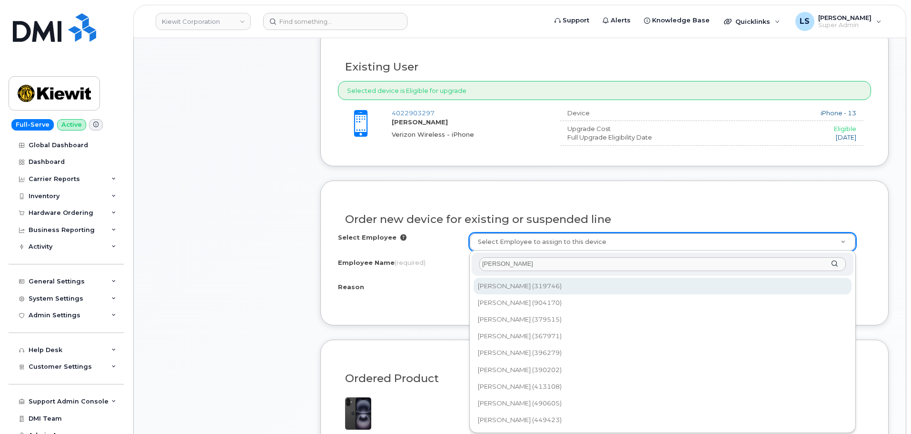
type input "[PERSON_NAME]"
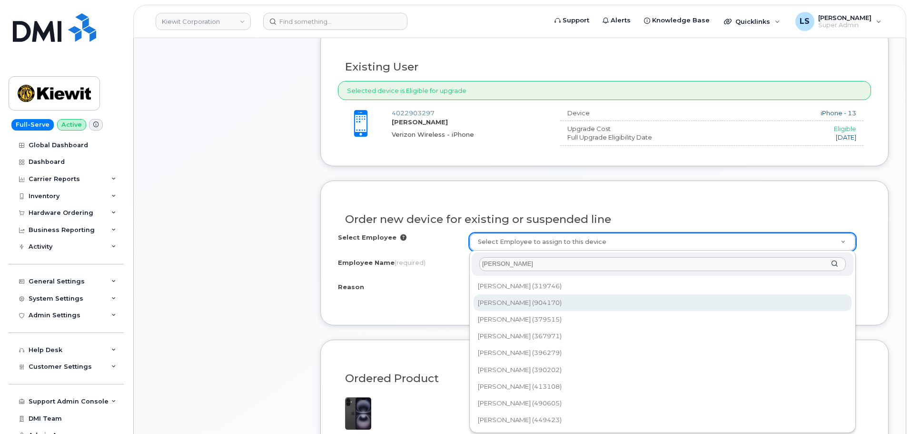
type input "2176717"
type input "[PERSON_NAME]"
select select
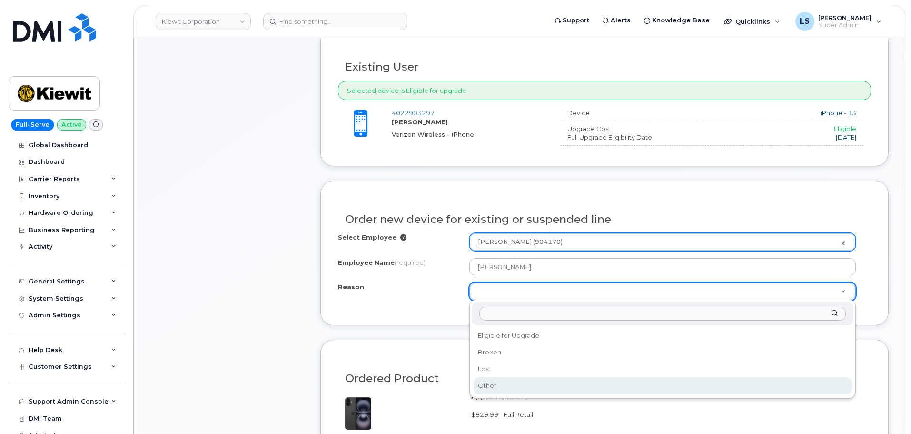
select select "other"
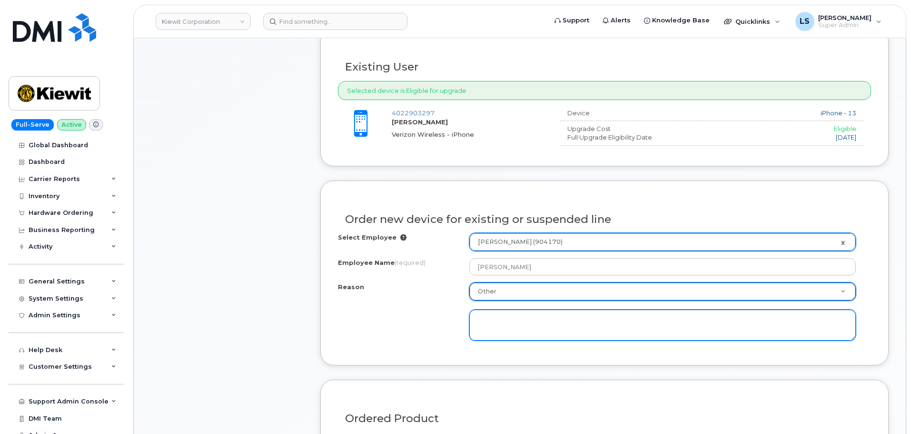
click at [514, 337] on textarea at bounding box center [663, 325] width 387 height 31
type textarea "Needs new phone"
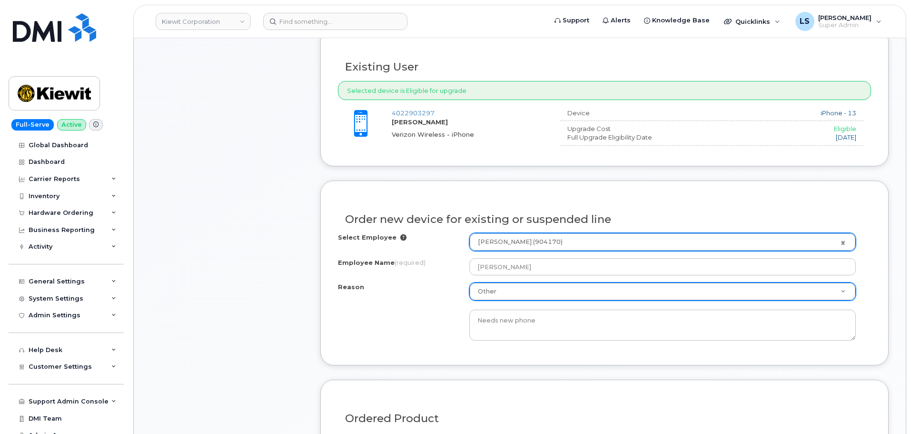
click at [372, 331] on div "Reason Other Reason Eligible for Upgrade Broken Lost Other Needs new phone" at bounding box center [604, 311] width 533 height 58
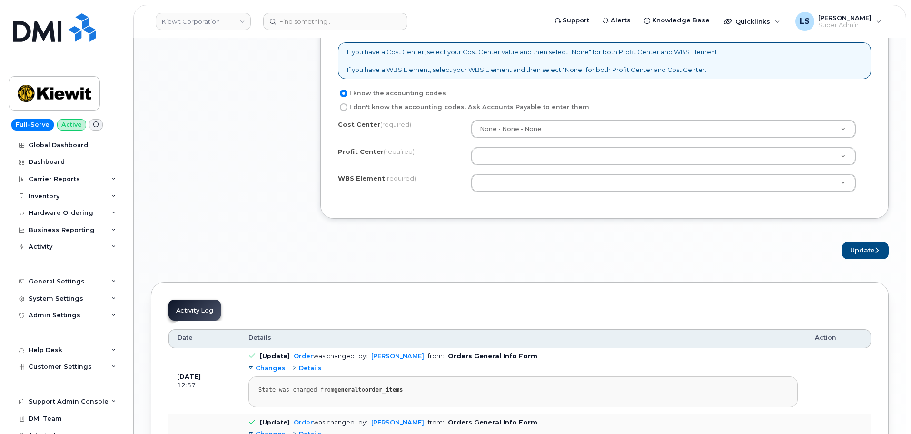
scroll to position [906, 0]
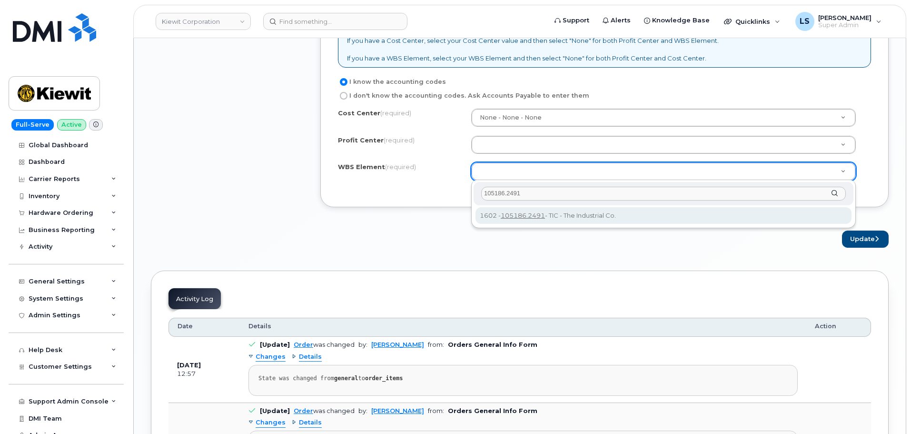
type input "105186.2491"
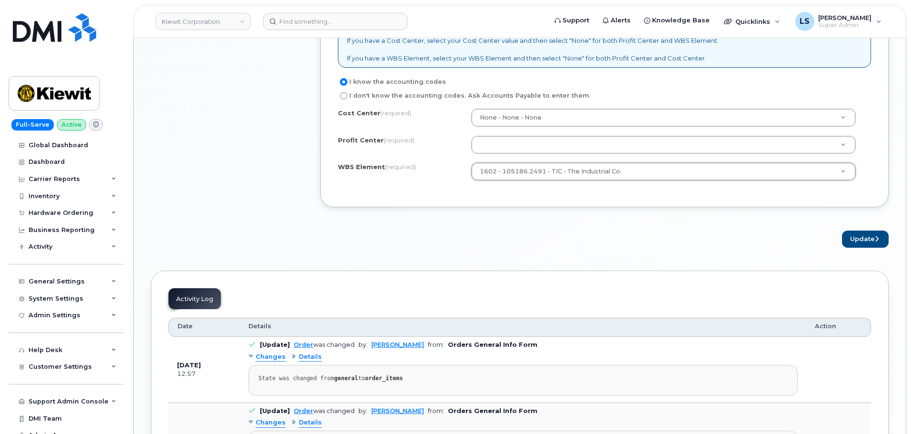
click at [503, 133] on div "Cost Center (required) None - None - None Profit Center (required) None - None …" at bounding box center [604, 149] width 533 height 81
click at [509, 154] on div "Cost Center (required) None - None - None Profit Center (required) None - None …" at bounding box center [604, 149] width 533 height 81
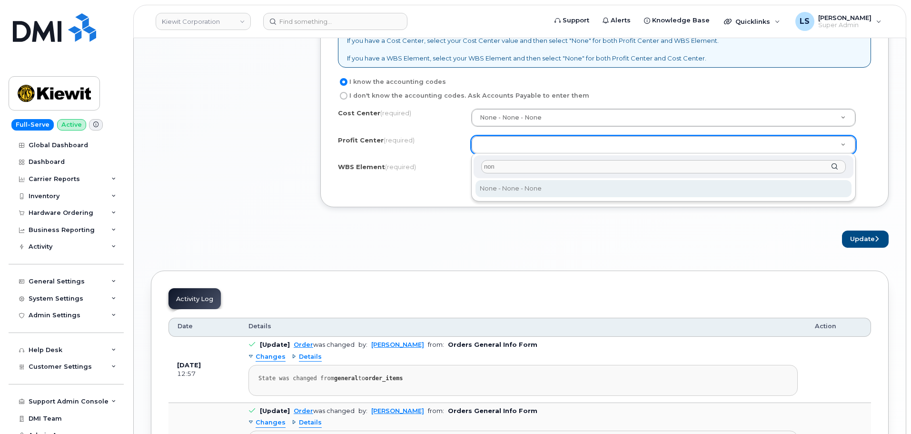
type input "non"
select select "None"
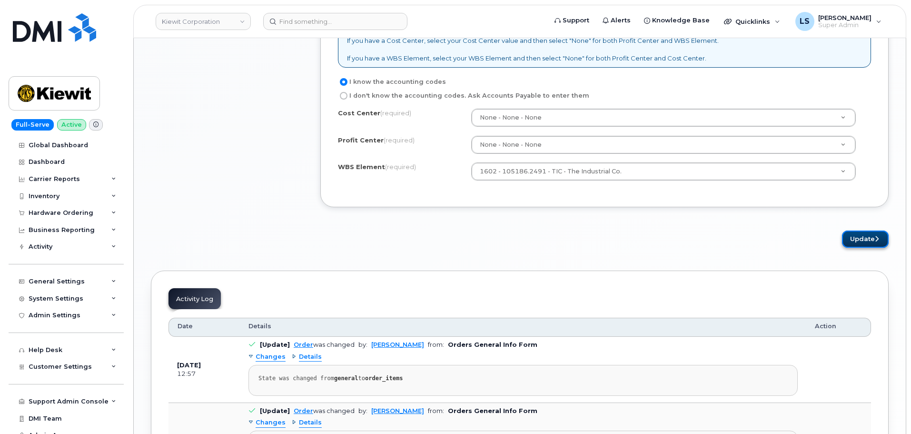
click at [858, 244] on button "Update" at bounding box center [865, 239] width 47 height 18
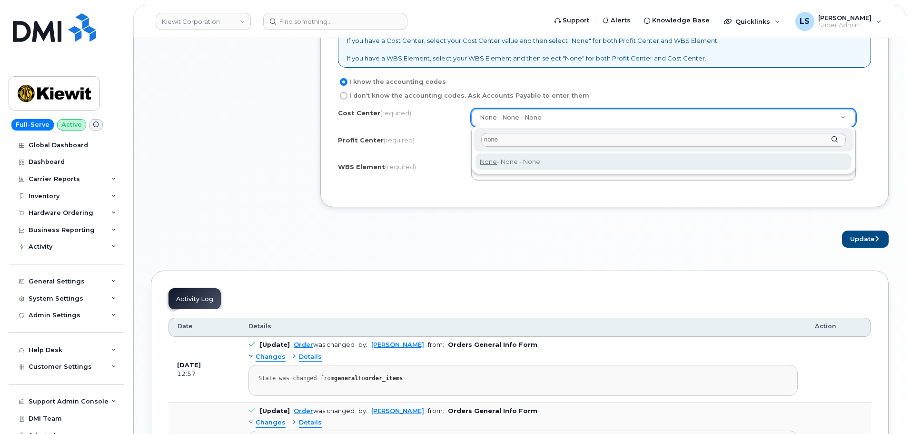
type input "none"
type input "None"
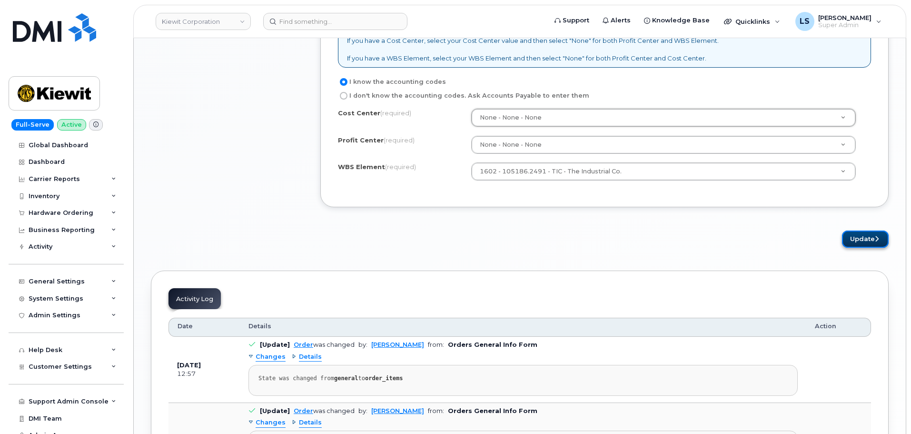
click at [863, 247] on button "Update" at bounding box center [865, 239] width 47 height 18
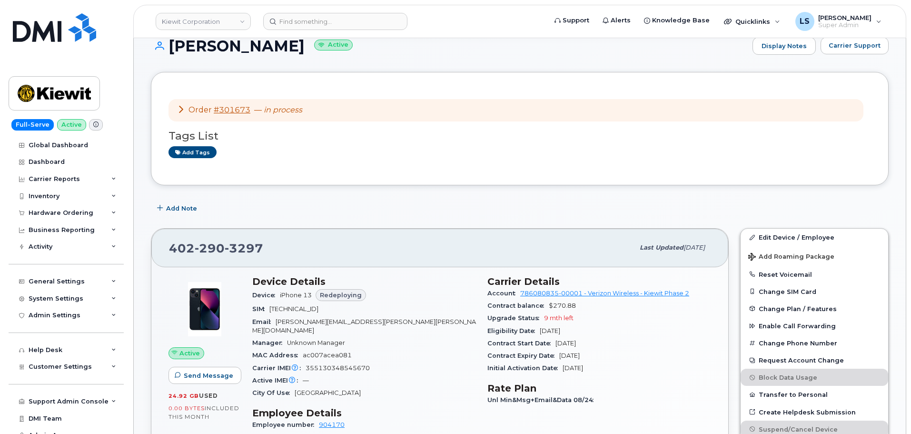
scroll to position [286, 0]
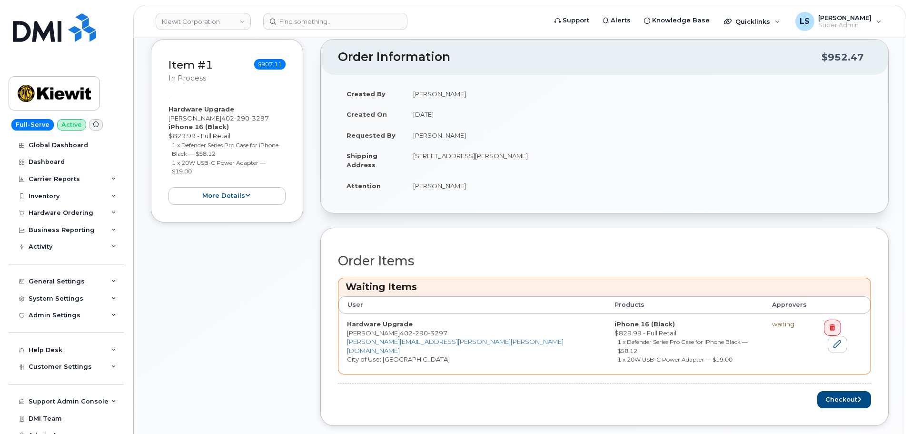
scroll to position [333, 0]
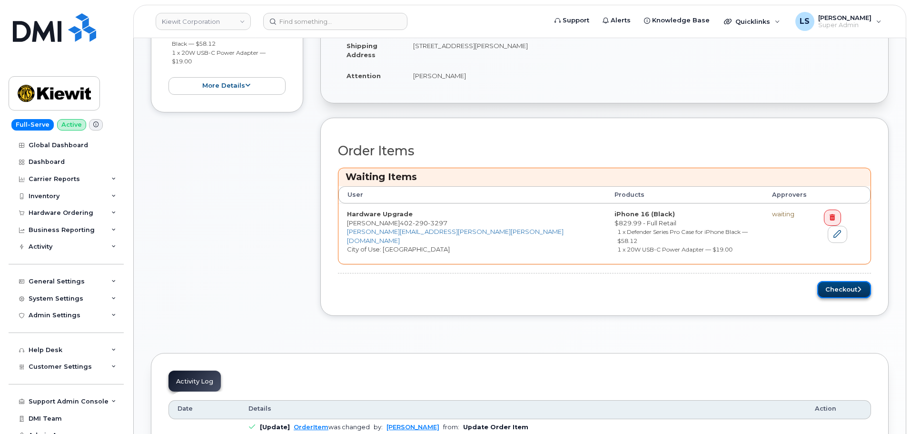
click at [844, 289] on button "Checkout" at bounding box center [845, 290] width 54 height 18
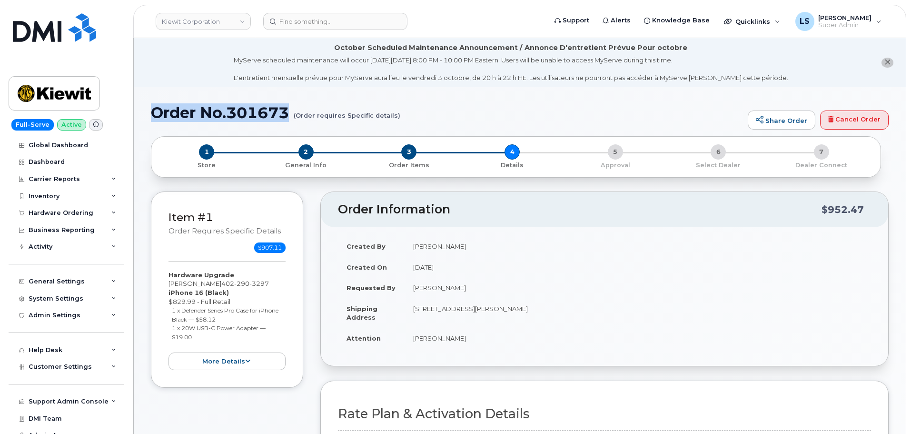
drag, startPoint x: 287, startPoint y: 111, endPoint x: 157, endPoint y: 97, distance: 130.8
copy h1 "Order No.301673"
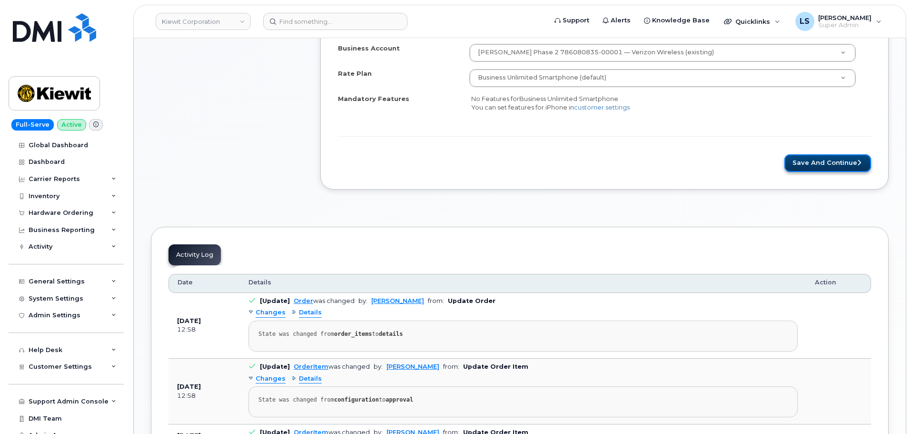
click at [847, 162] on button "Save and Continue" at bounding box center [828, 163] width 87 height 18
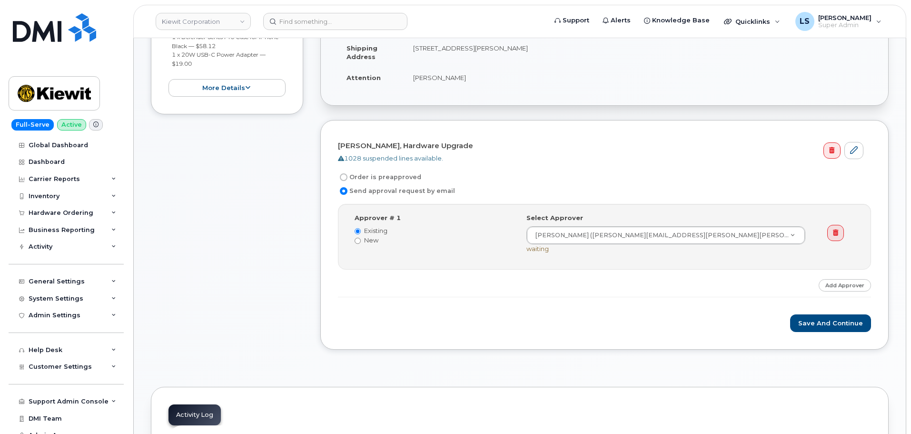
scroll to position [429, 0]
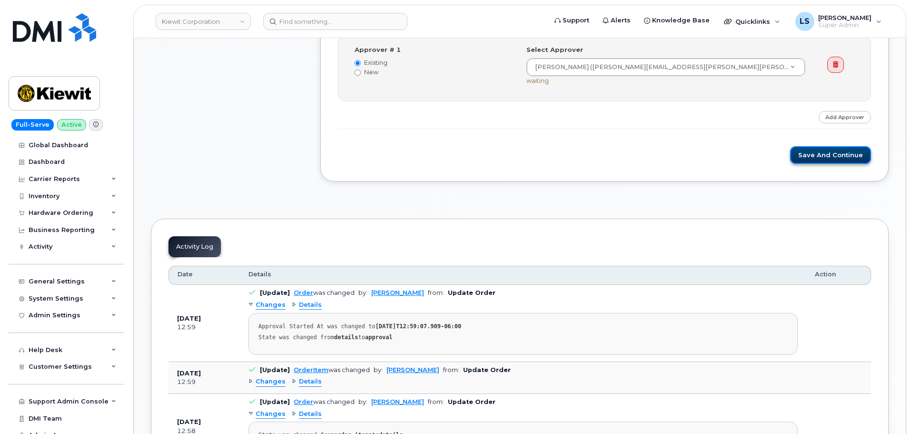
click at [817, 160] on button "Save and Continue" at bounding box center [831, 155] width 81 height 18
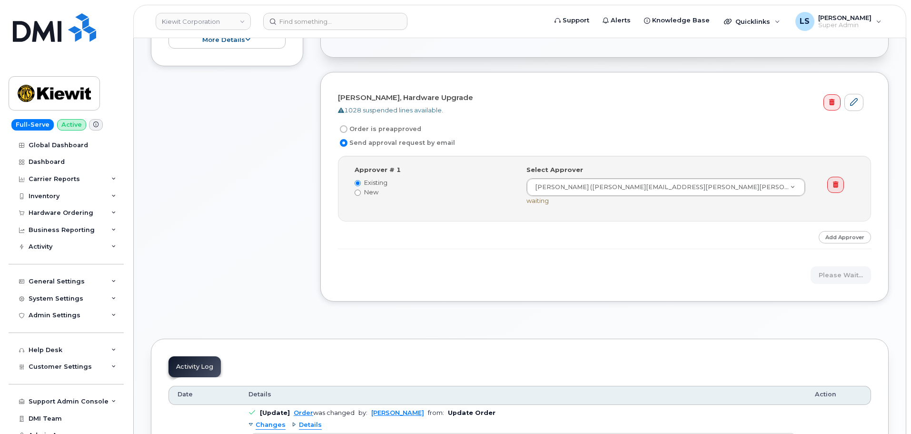
scroll to position [286, 0]
